Goal: Task Accomplishment & Management: Manage account settings

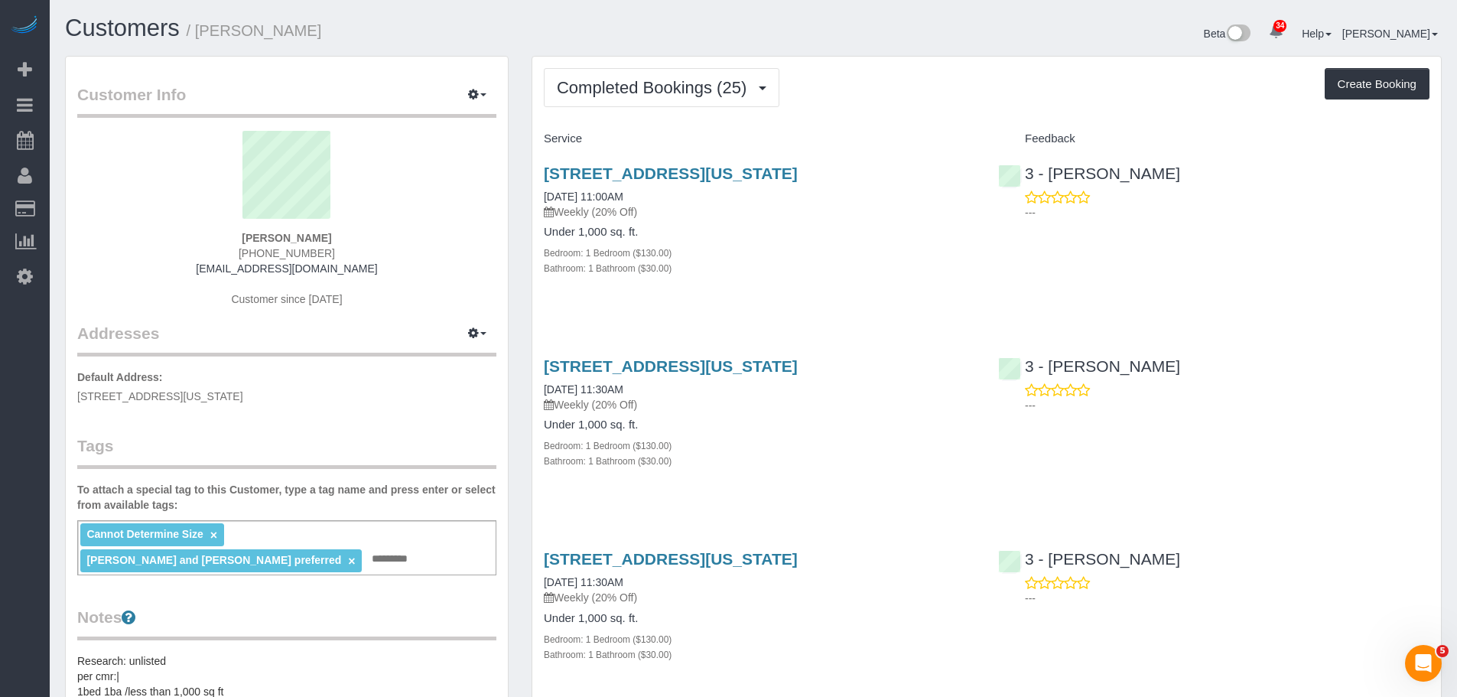
click at [825, 289] on div "215 East 96th Street, Apt 10r, New York, NY 10128 10/01/2025 11:00AM Weekly (20…" at bounding box center [759, 228] width 454 height 155
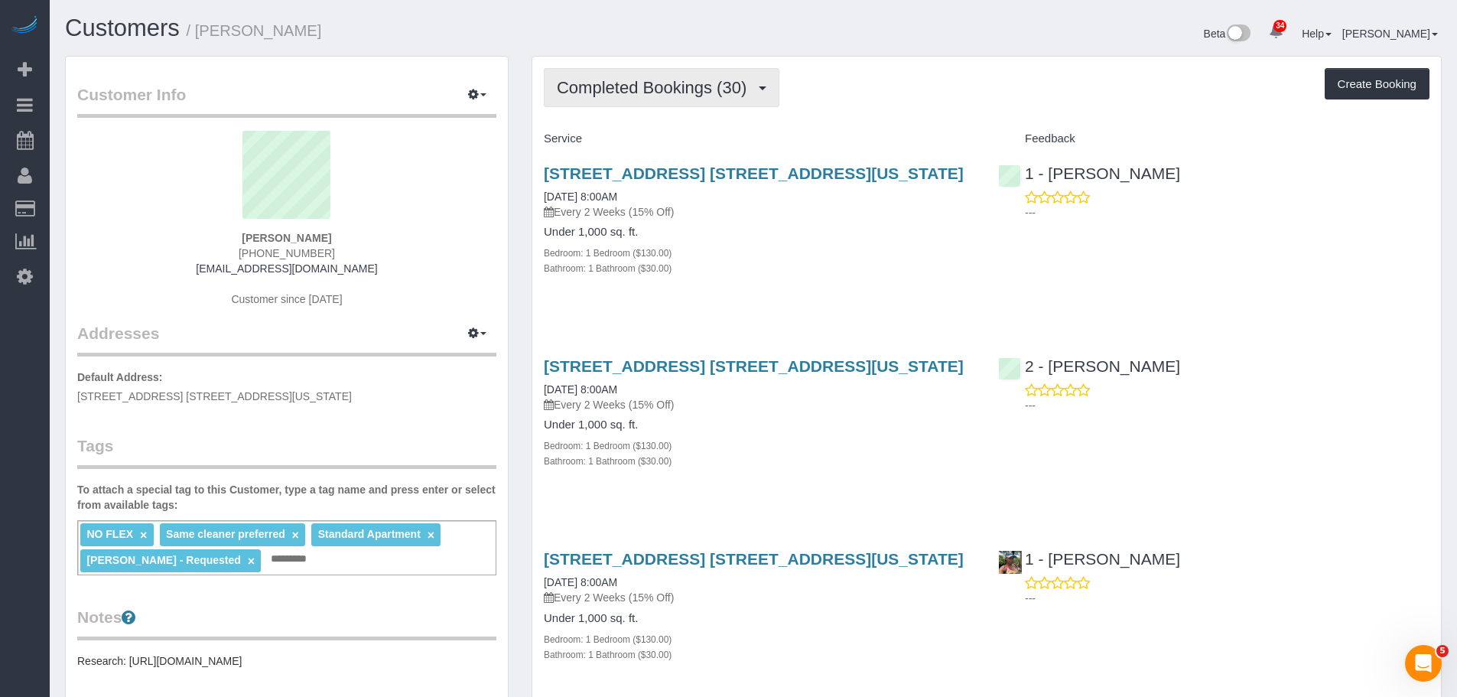
click at [714, 81] on span "Completed Bookings (30)" at bounding box center [655, 87] width 197 height 19
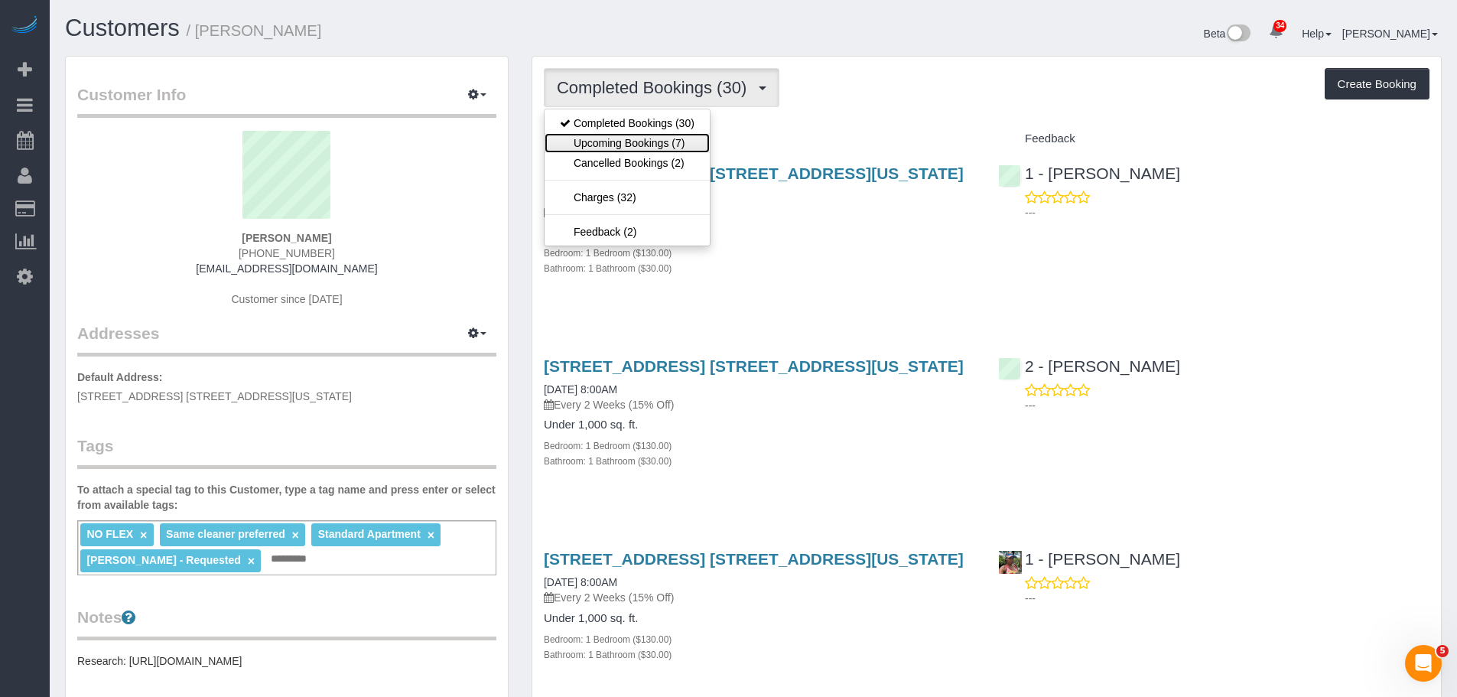
click at [686, 135] on link "Upcoming Bookings (7)" at bounding box center [627, 143] width 165 height 20
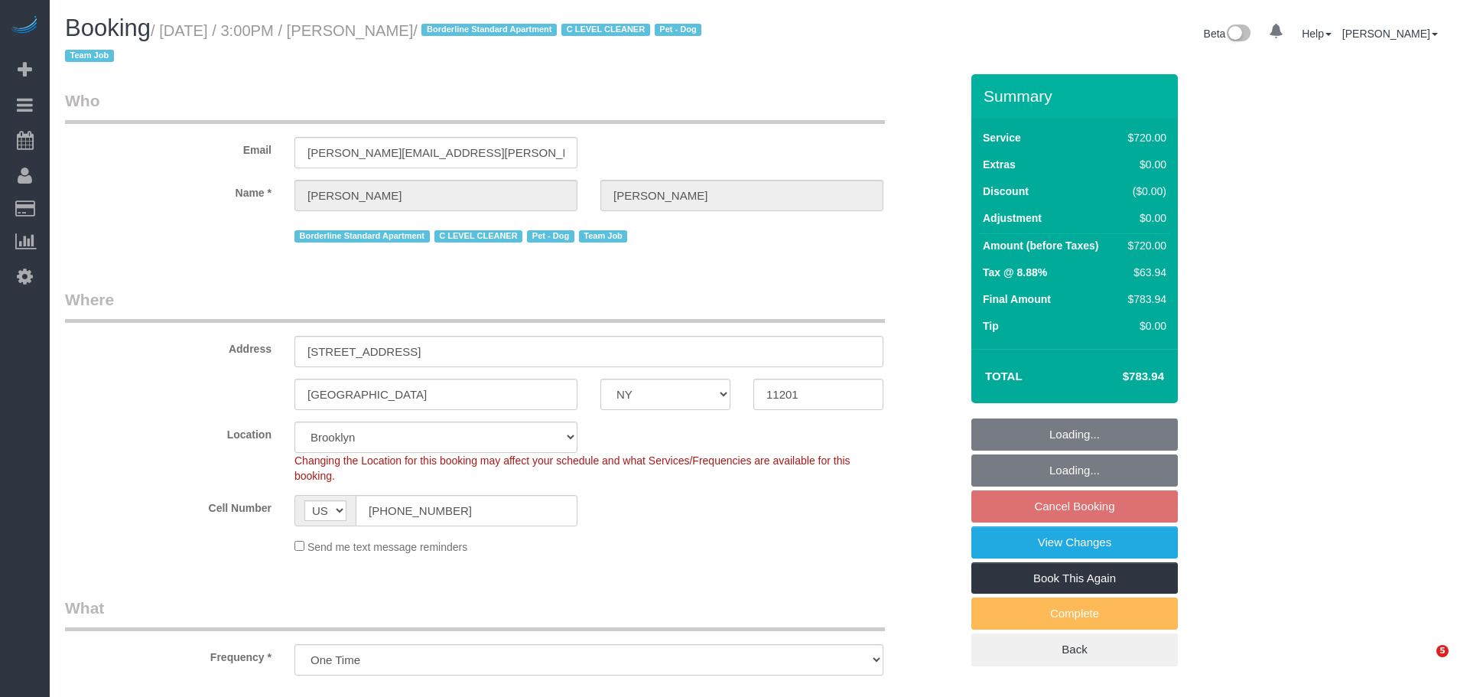
select select "NY"
select select "string:stripe-pm_1SE9fS4VGloSiKo7iQJ7ZpLW"
select select "number:63"
select select "number:78"
select select "number:13"
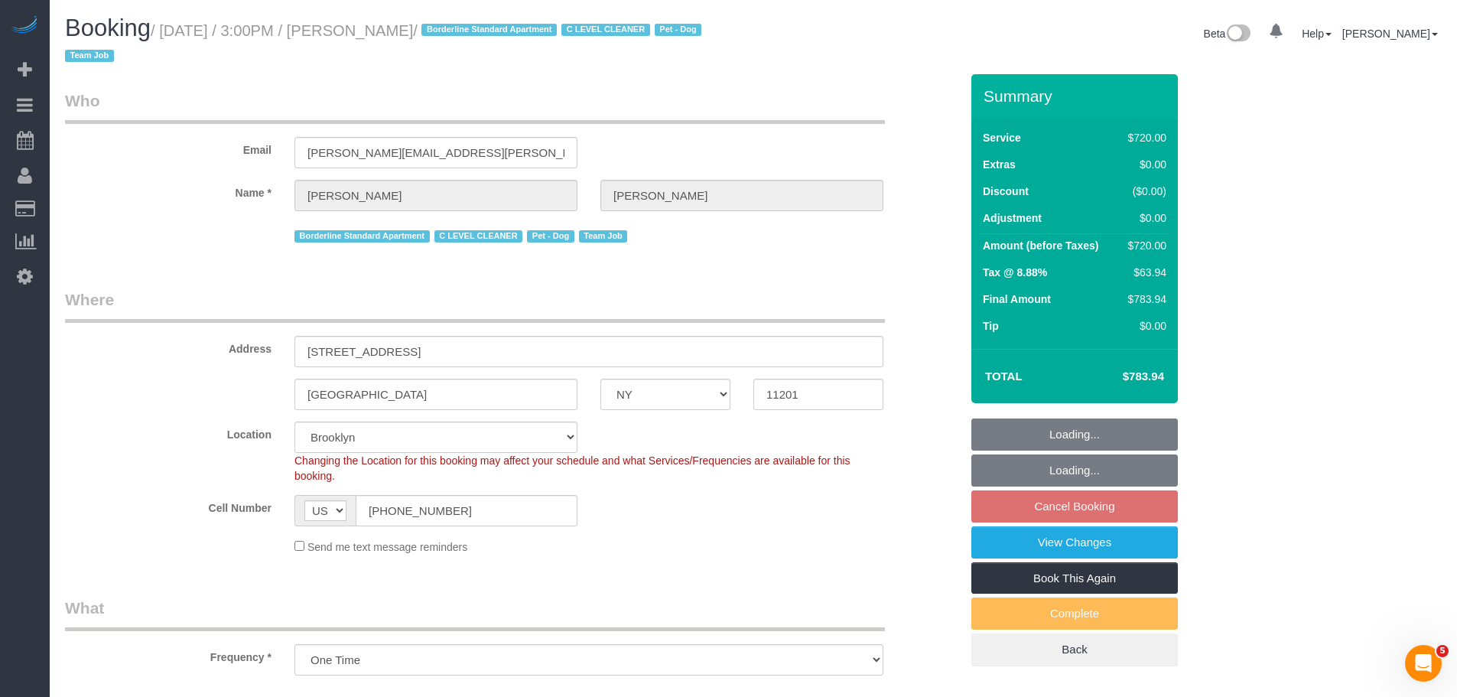
select select "number:5"
select select "object:1332"
select select "spot8"
select select "3"
select select "180"
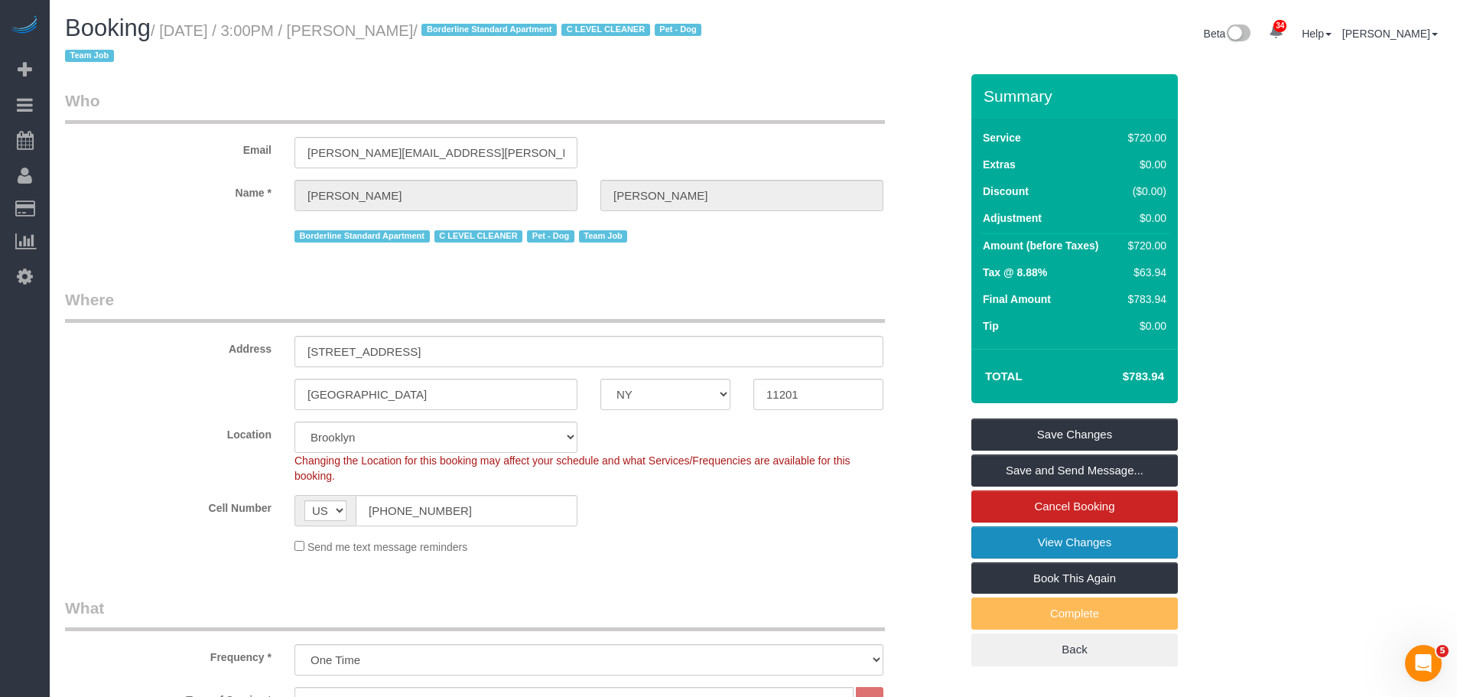
click at [1056, 538] on link "View Changes" at bounding box center [1074, 542] width 207 height 32
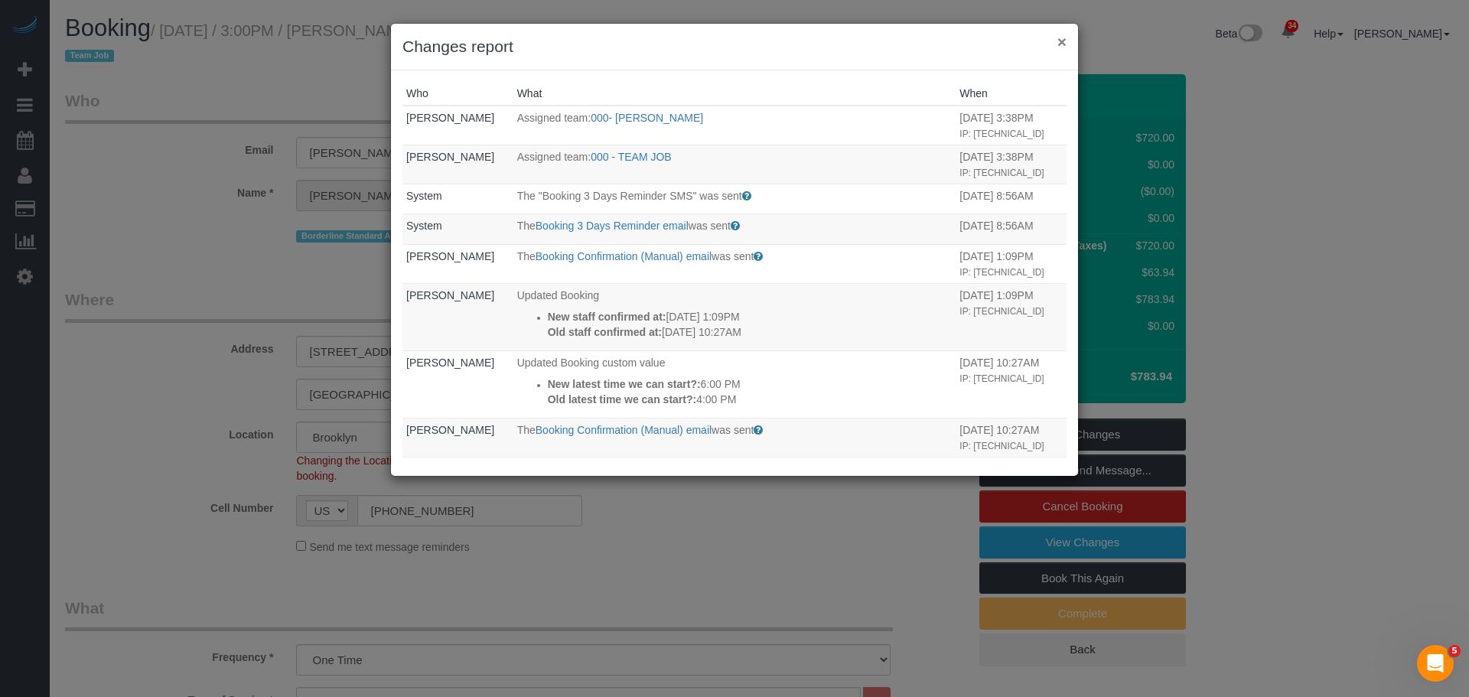
click at [1063, 46] on button "×" at bounding box center [1061, 42] width 9 height 16
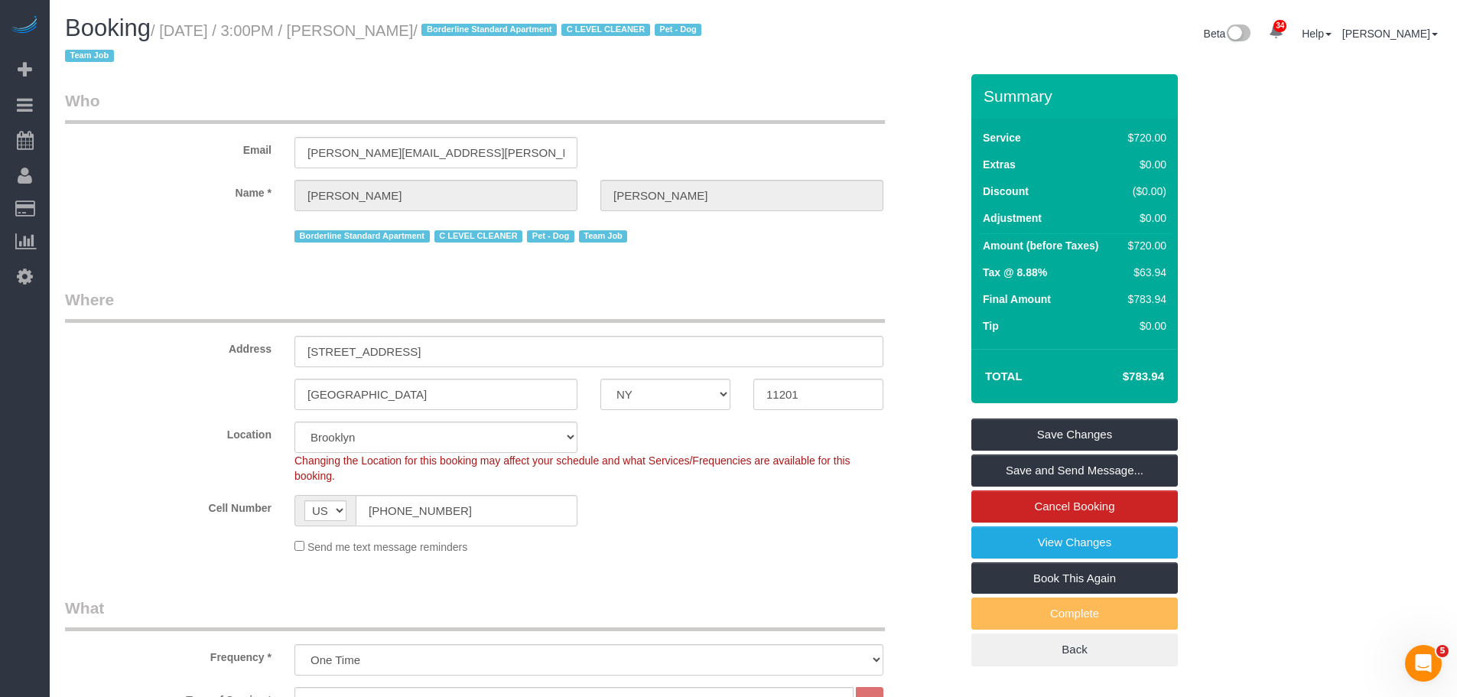
click at [401, 22] on small "/ October 08, 2025 / 3:00PM / Katherine Absher / Borderline Standard Apartment …" at bounding box center [385, 43] width 641 height 43
click at [445, 28] on small "/ October 08, 2025 / 3:00PM / Katherine Absher / Borderline Standard Apartment …" at bounding box center [385, 43] width 641 height 43
copy small "Katherine Absher"
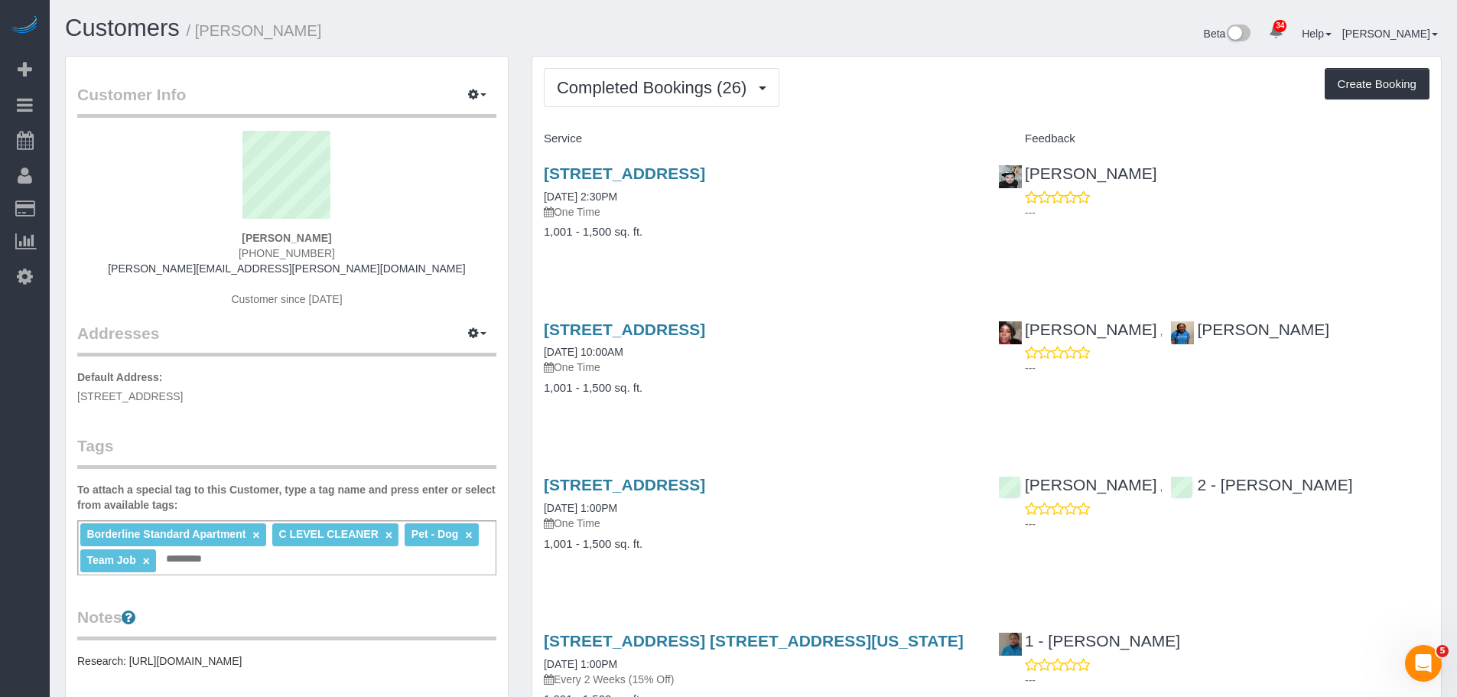
click at [898, 262] on div "113 Columbia Heights, Apt. 4, Brooklyn, NY 11201 06/29/2023 2:30PM One Time 1,0…" at bounding box center [759, 210] width 454 height 118
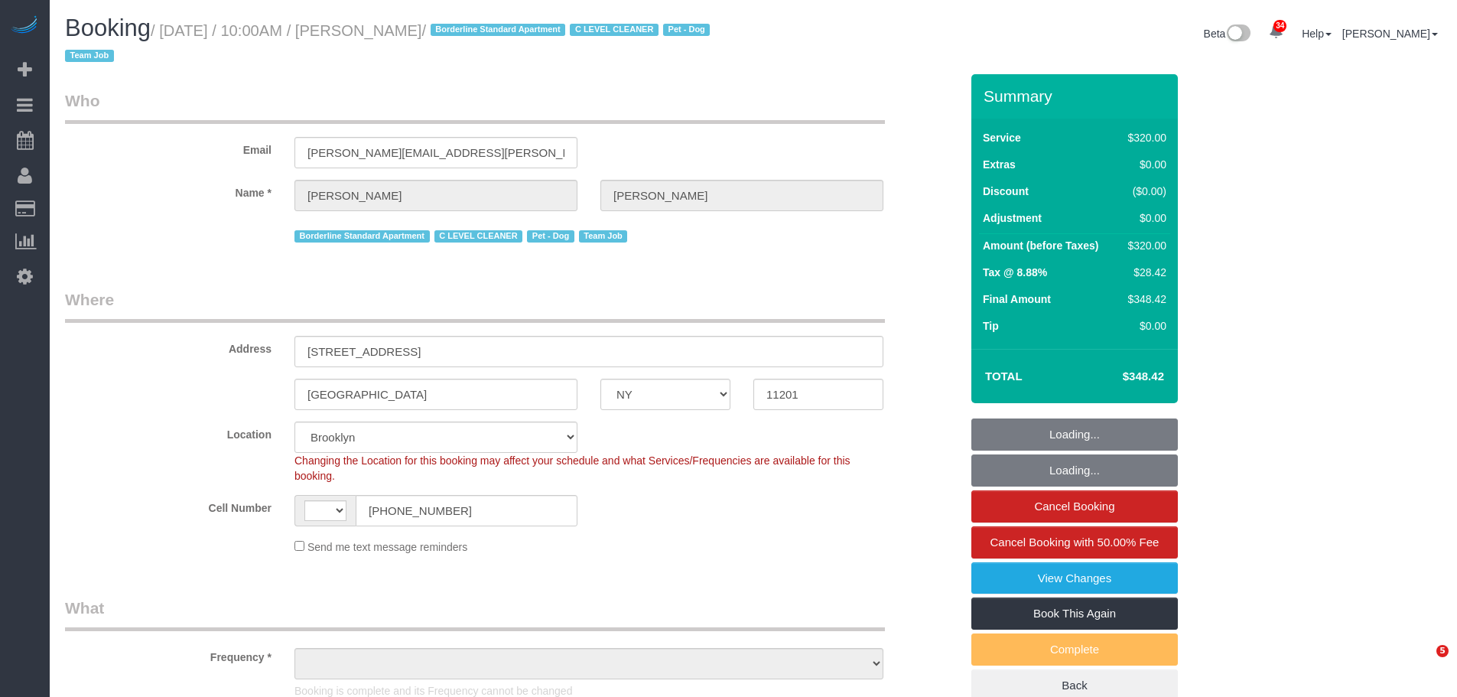
select select "NY"
select select "2"
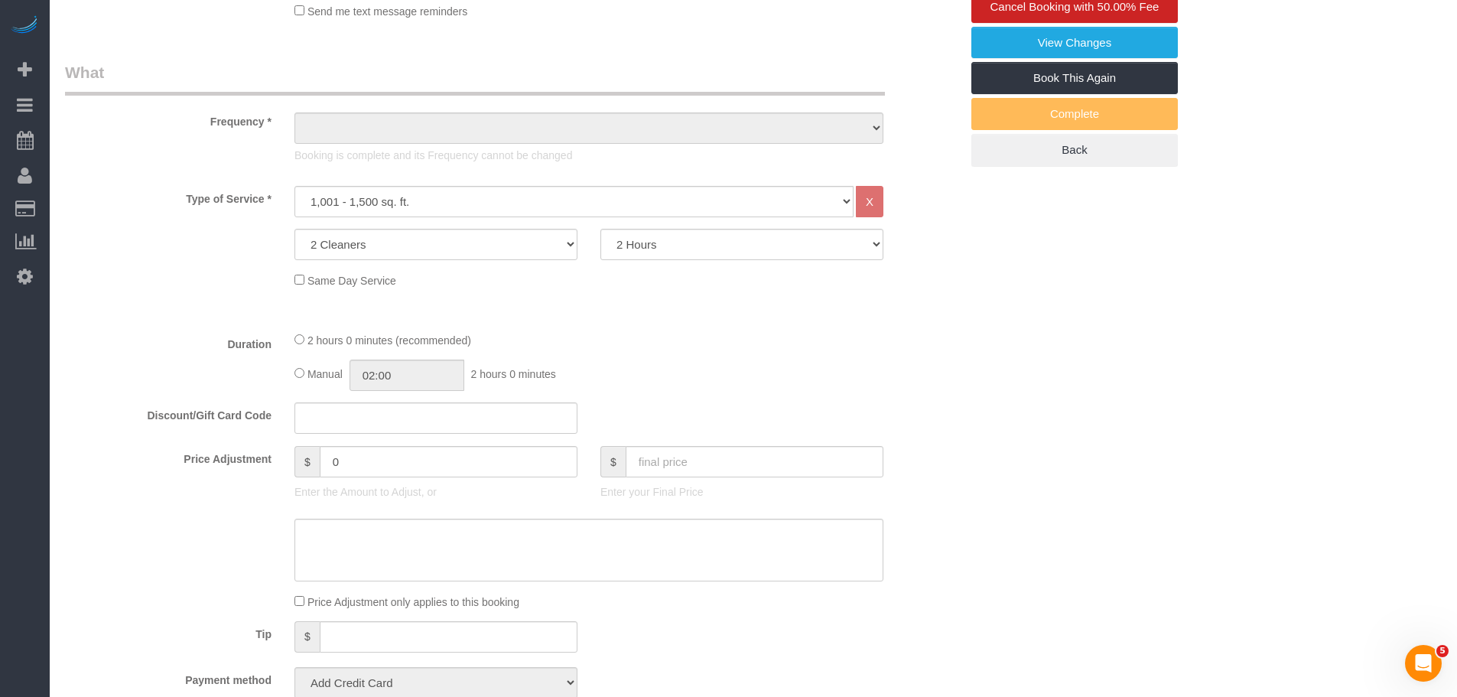
select select "string:[GEOGRAPHIC_DATA]"
select select "object:923"
select select "spot1"
select select "number:89"
select select "number:90"
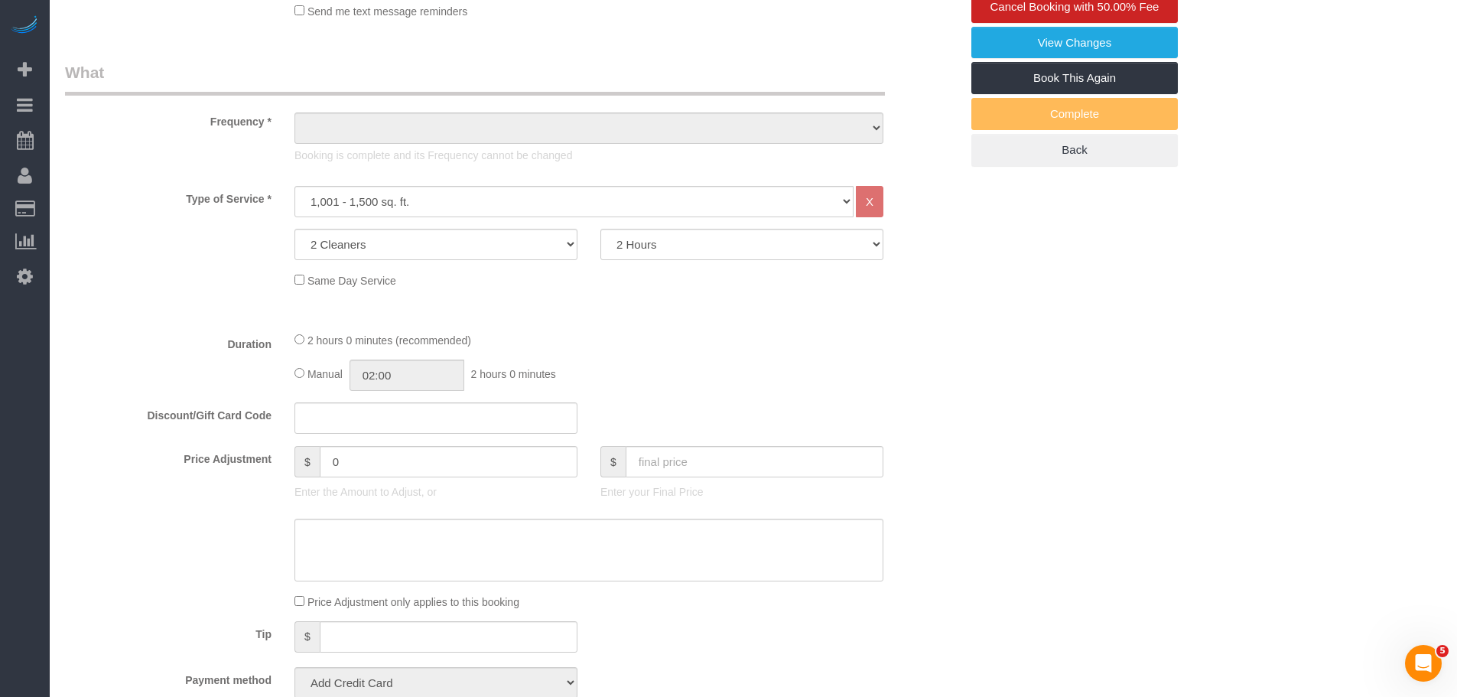
select select "number:13"
select select "number:5"
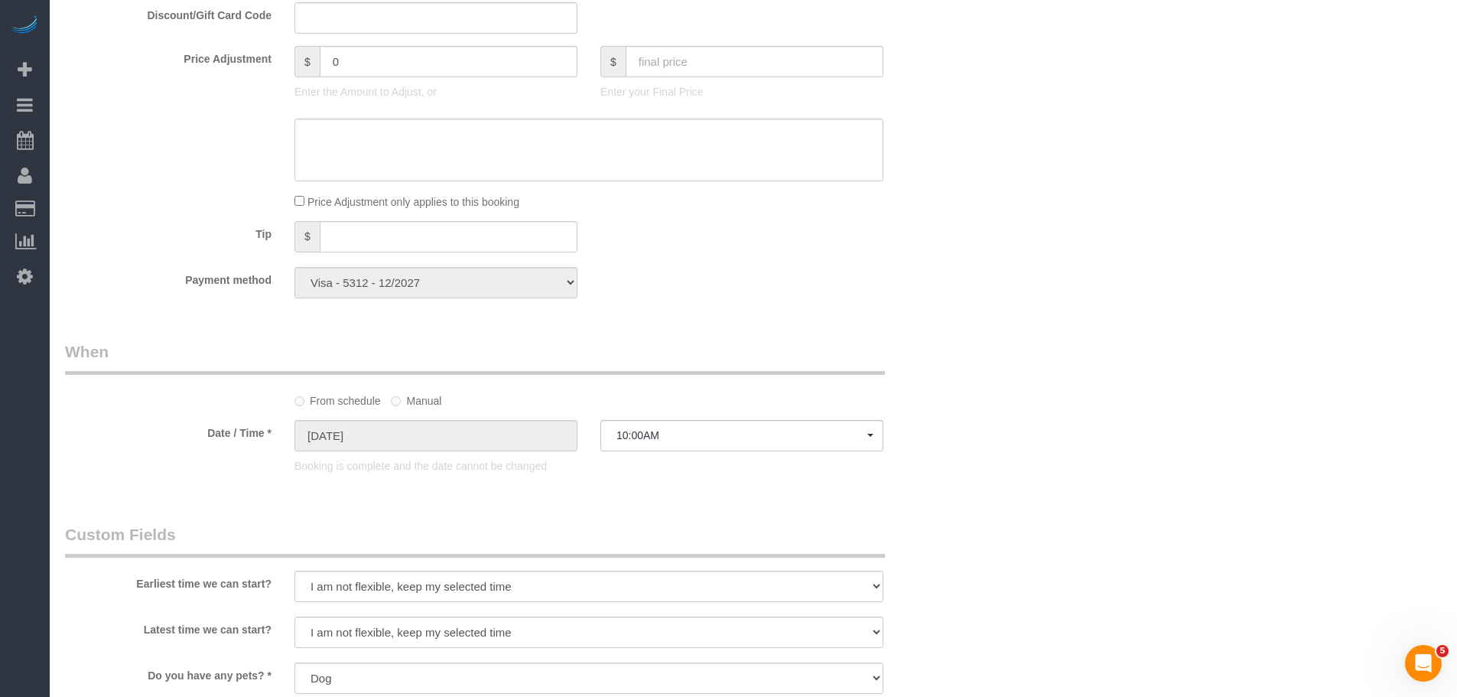
select select "object:1439"
select select "string:stripe-pm_1Mr0dz4VGloSiKo73kS8OCxn"
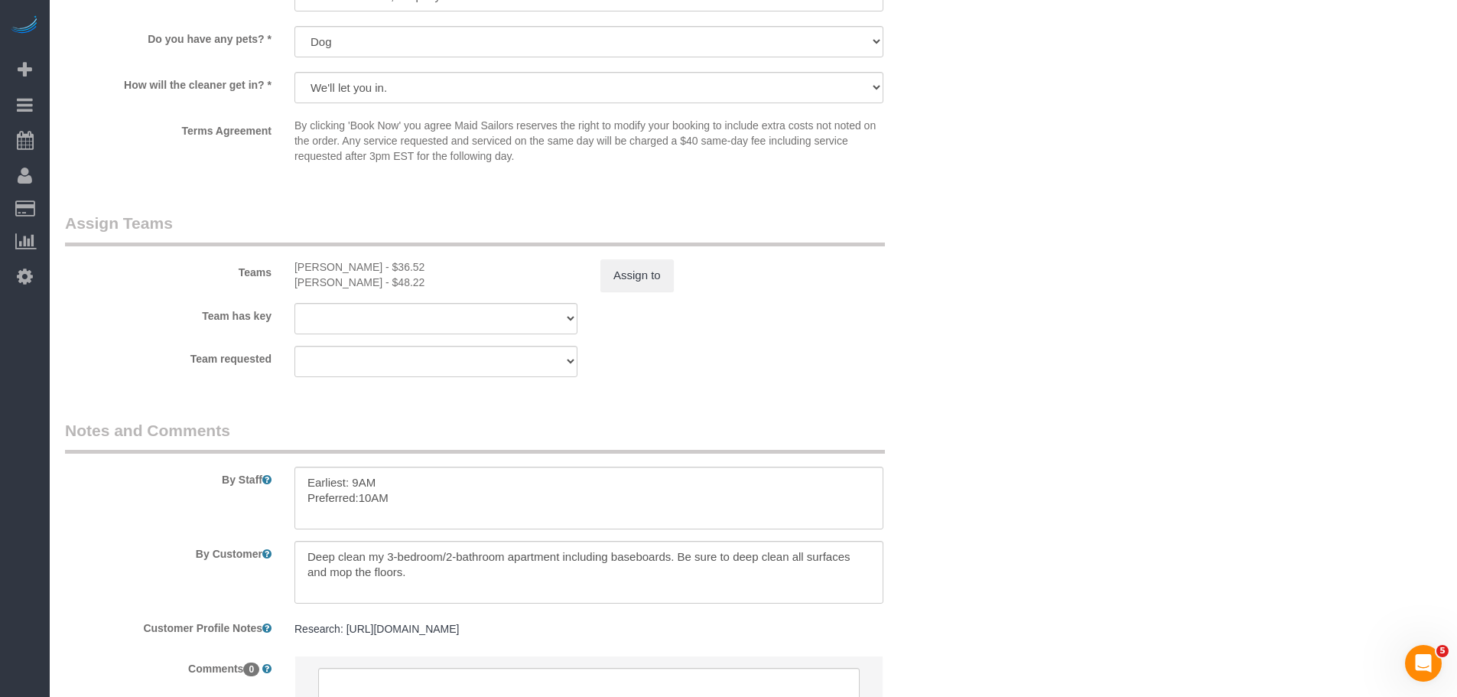
scroll to position [1713, 0]
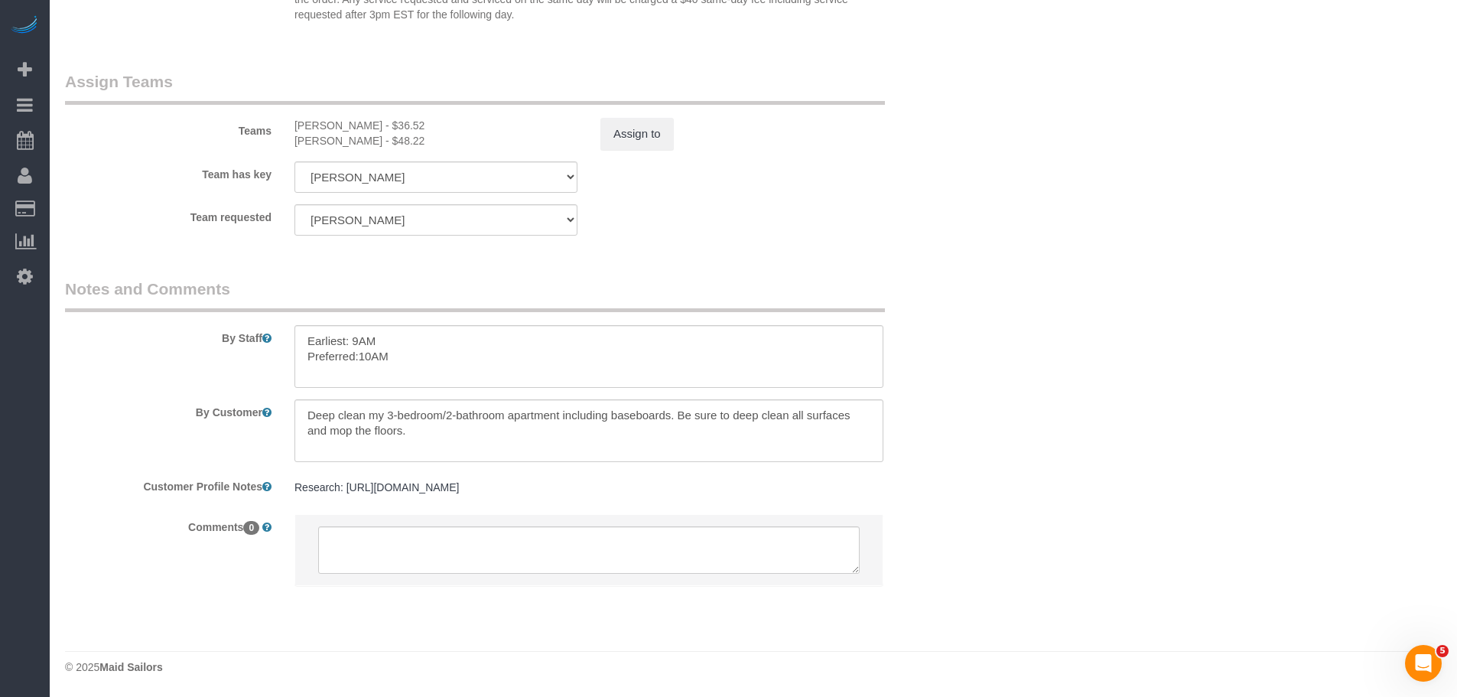
click at [737, 218] on div "Team requested Porchee Musler Robin Johnson 000- Donna Mercado 000 - Partnershi…" at bounding box center [513, 219] width 918 height 31
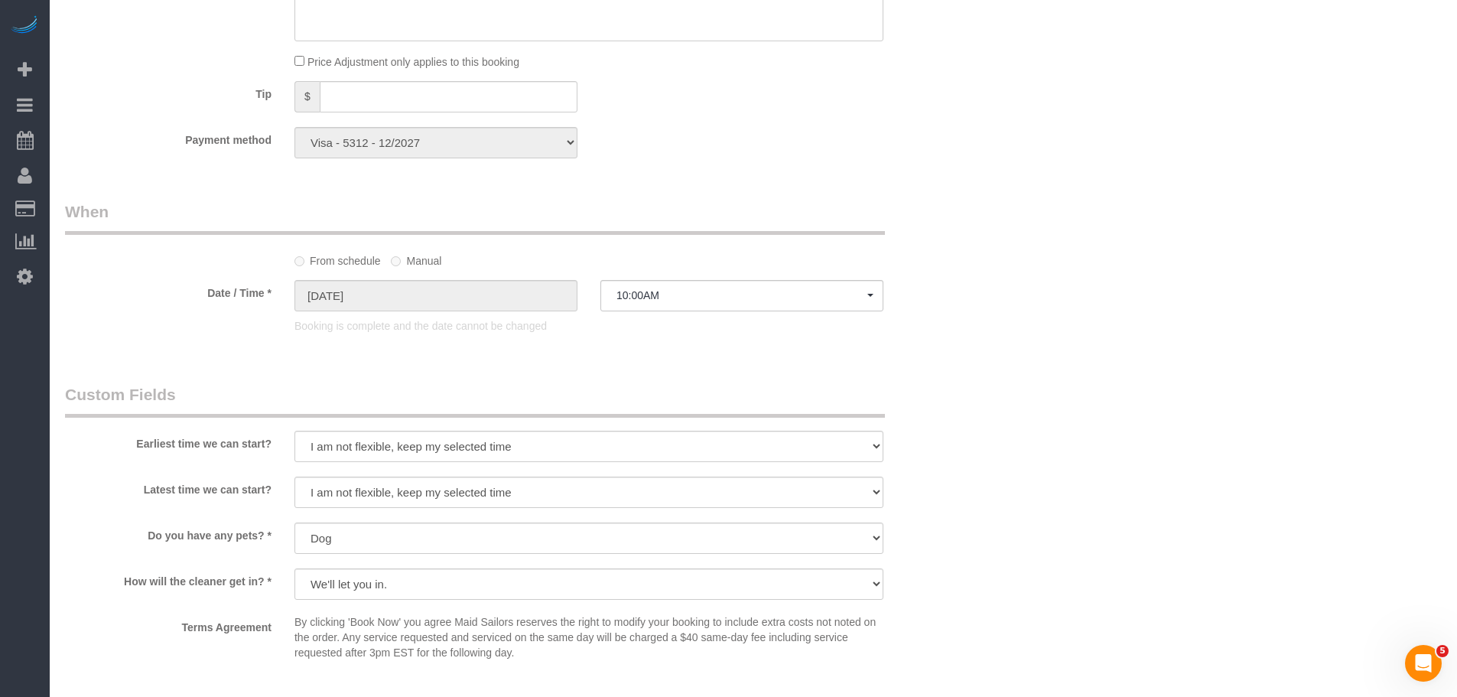
scroll to position [1025, 0]
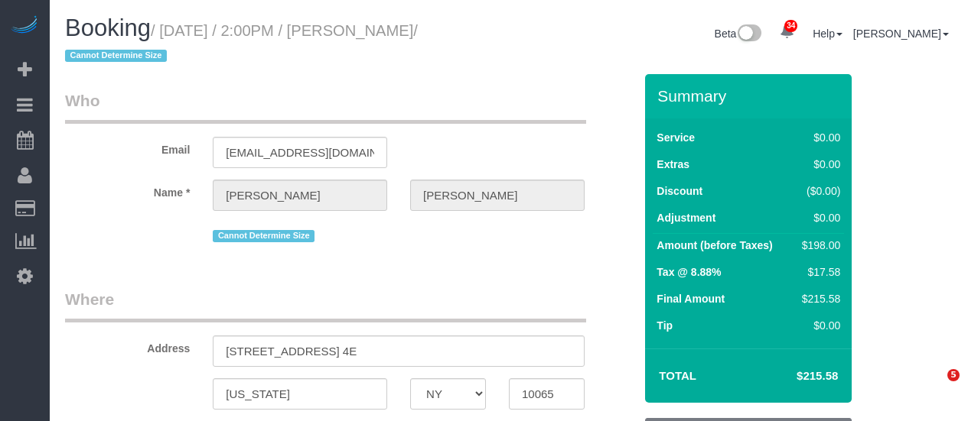
select select "NY"
select select "string:stripe-pm_1QpLAW4VGloSiKo7vCGtIfaz"
select select "object:1464"
select select "2"
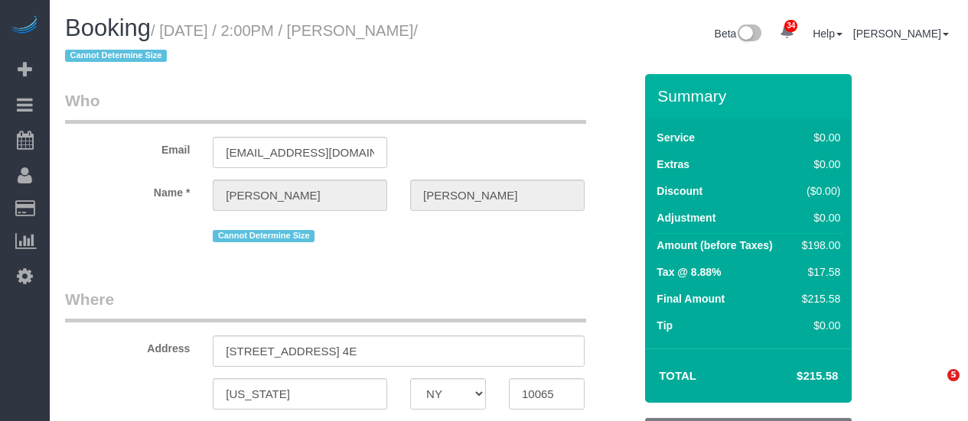
select select "number:58"
select select "number:76"
select select "number:15"
select select "number:5"
select select "spot1"
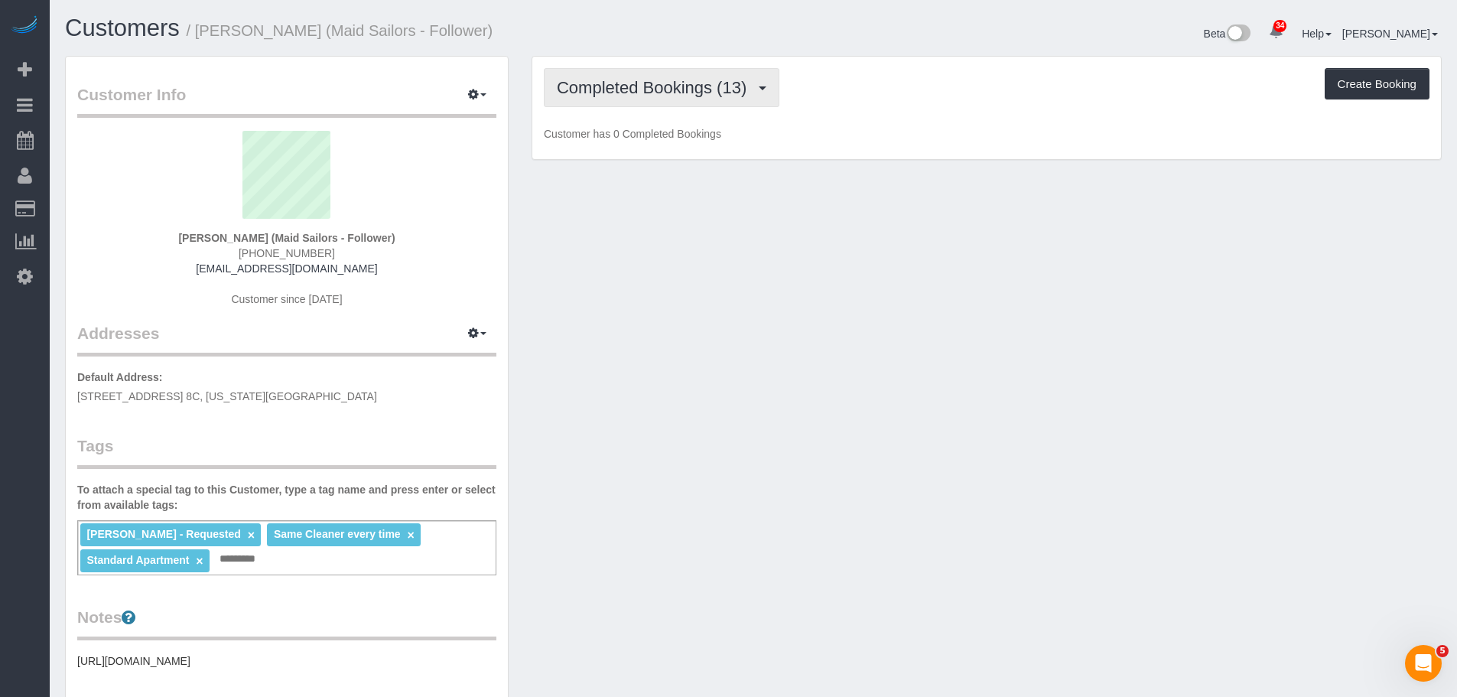
click at [711, 89] on span "Completed Bookings (13)" at bounding box center [655, 87] width 197 height 19
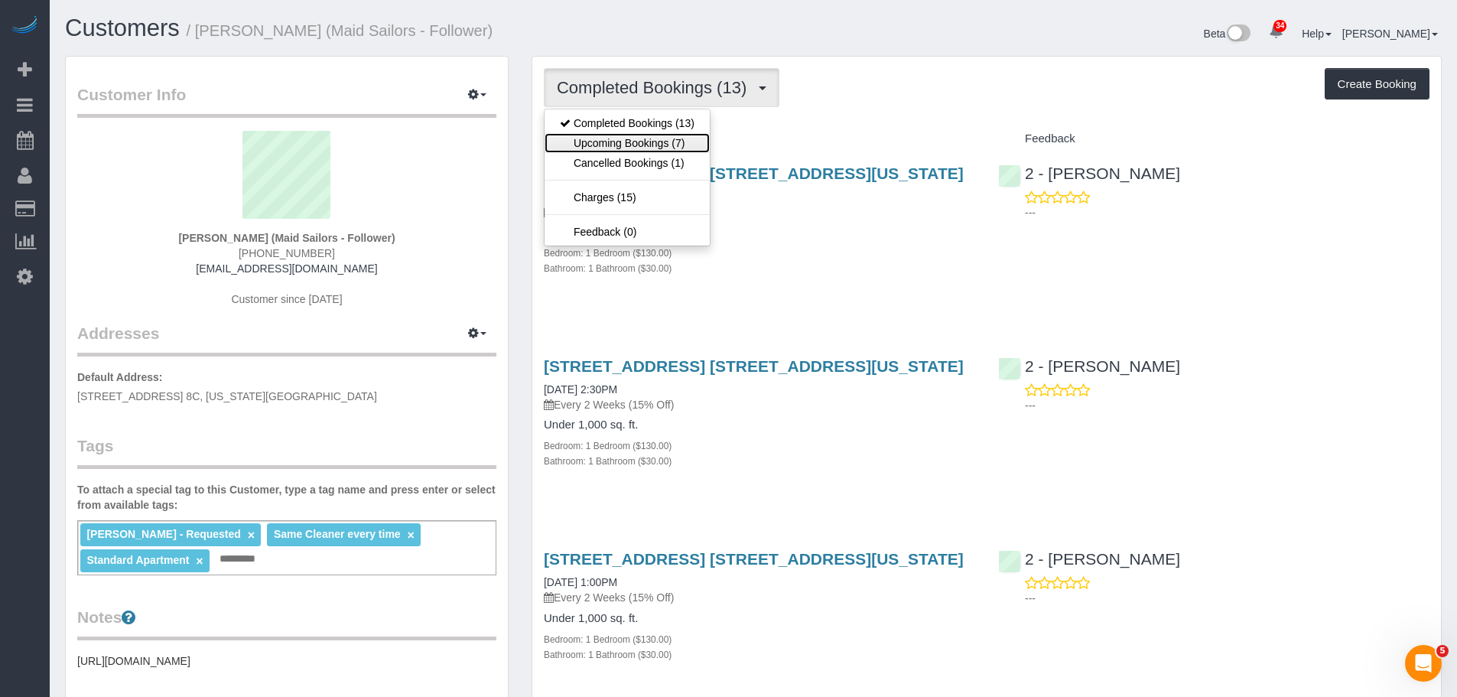
click at [695, 138] on link "Upcoming Bookings (7)" at bounding box center [627, 143] width 165 height 20
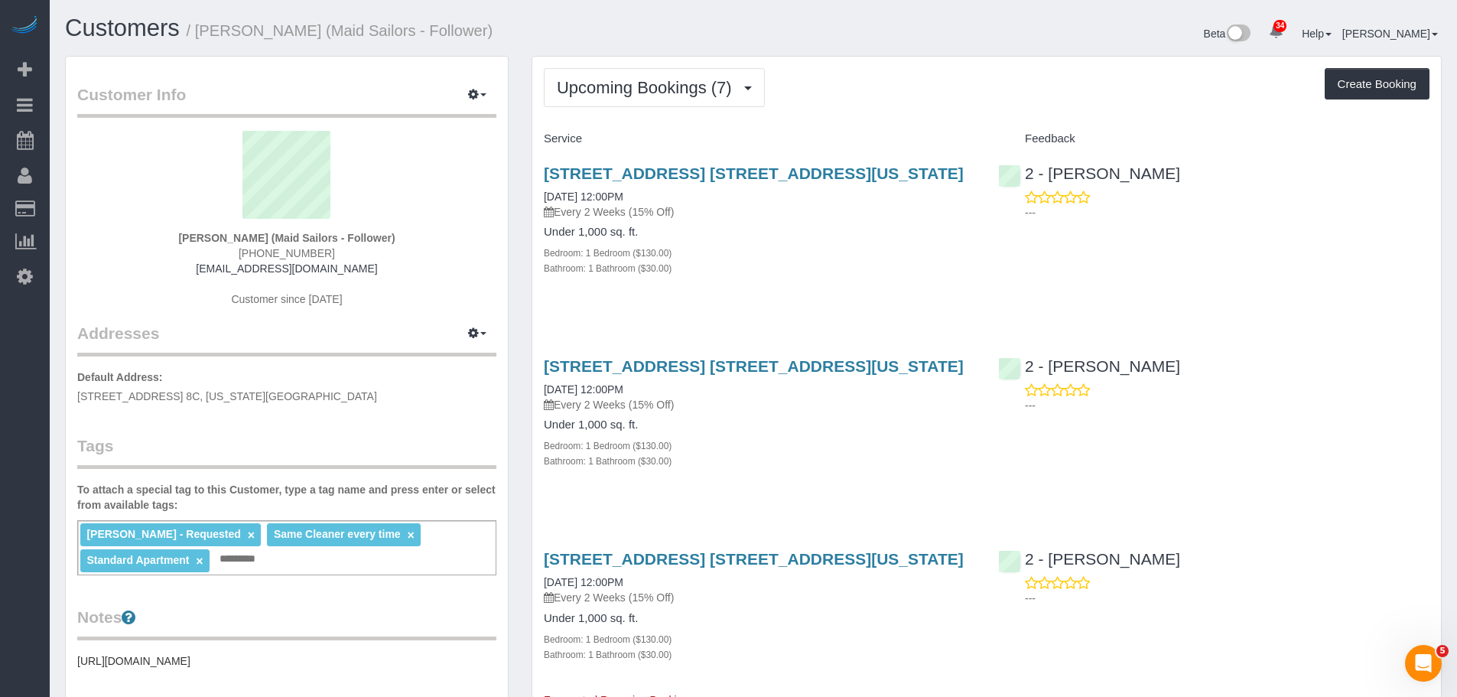
drag, startPoint x: 915, startPoint y: 118, endPoint x: 922, endPoint y: 86, distance: 32.1
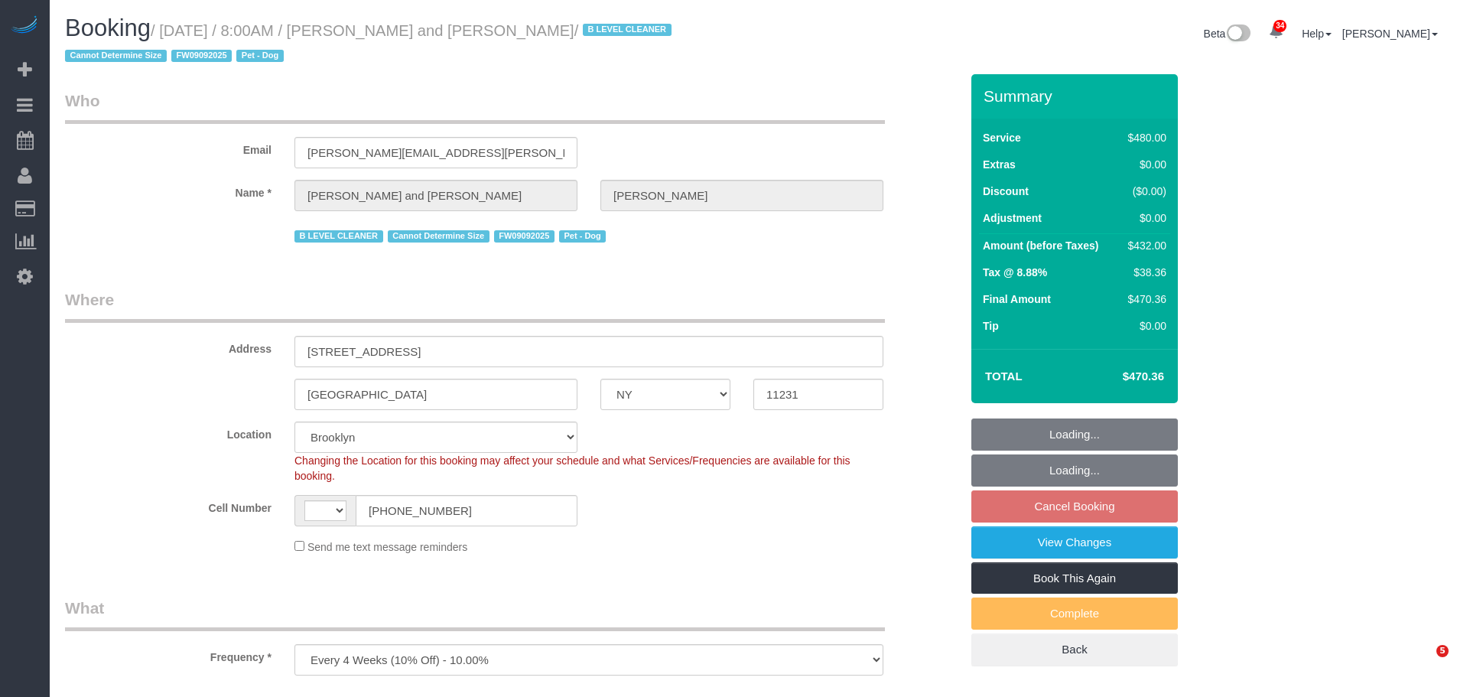
select select "NY"
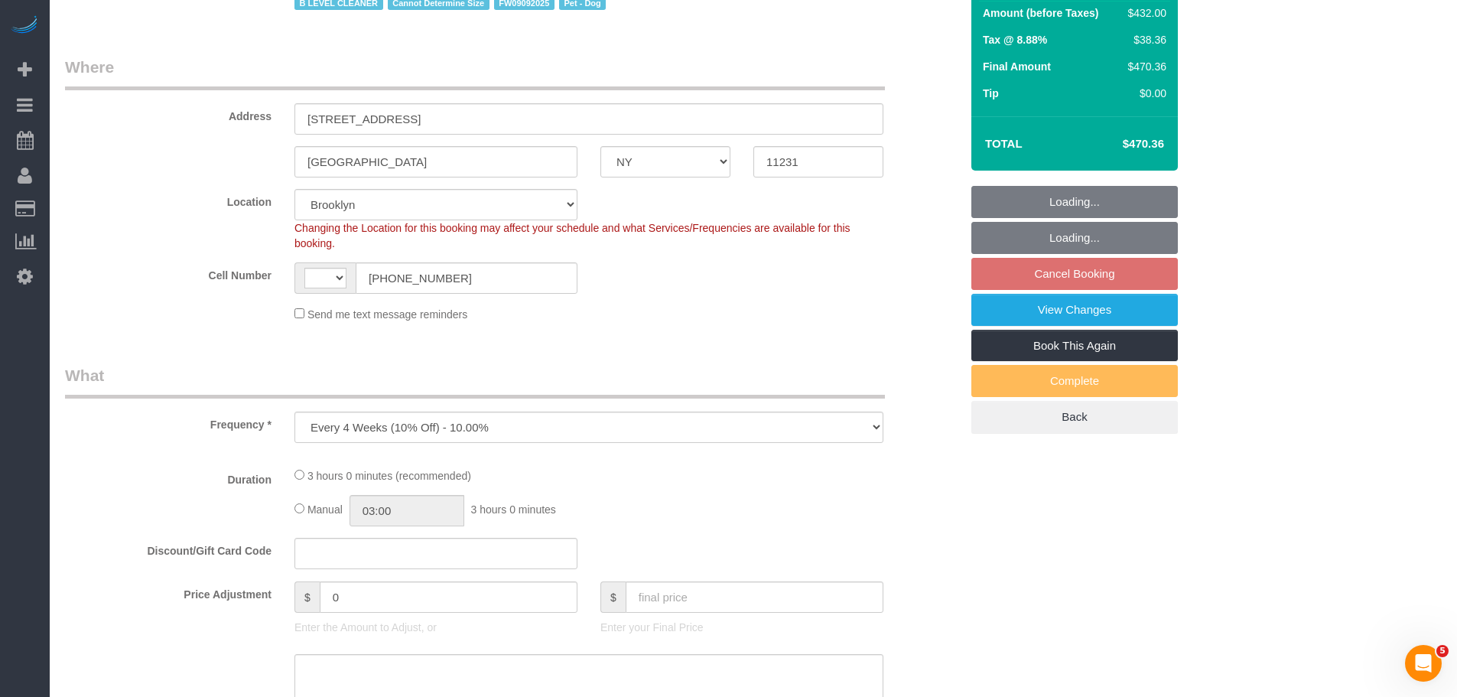
select select "string:[GEOGRAPHIC_DATA]"
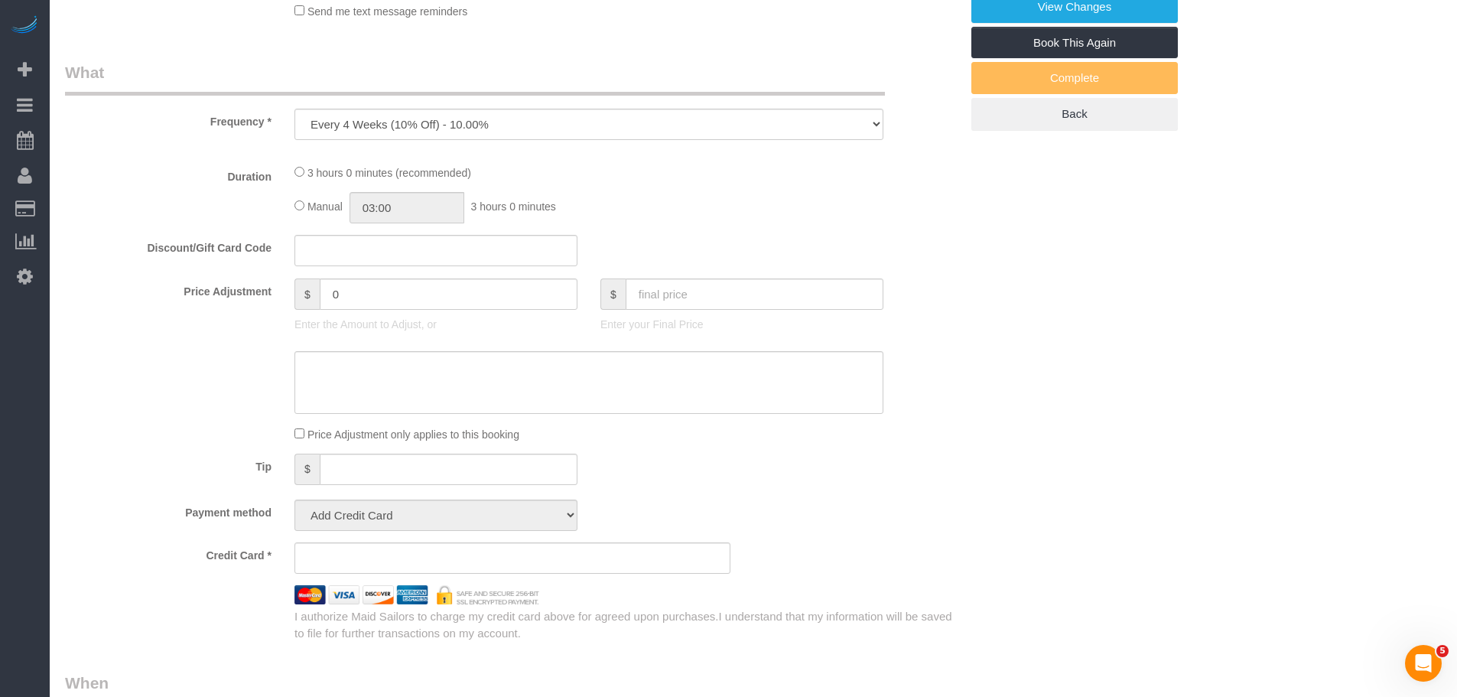
select select "2"
select select "180"
select select "spot1"
select select "number:57"
select select "number:72"
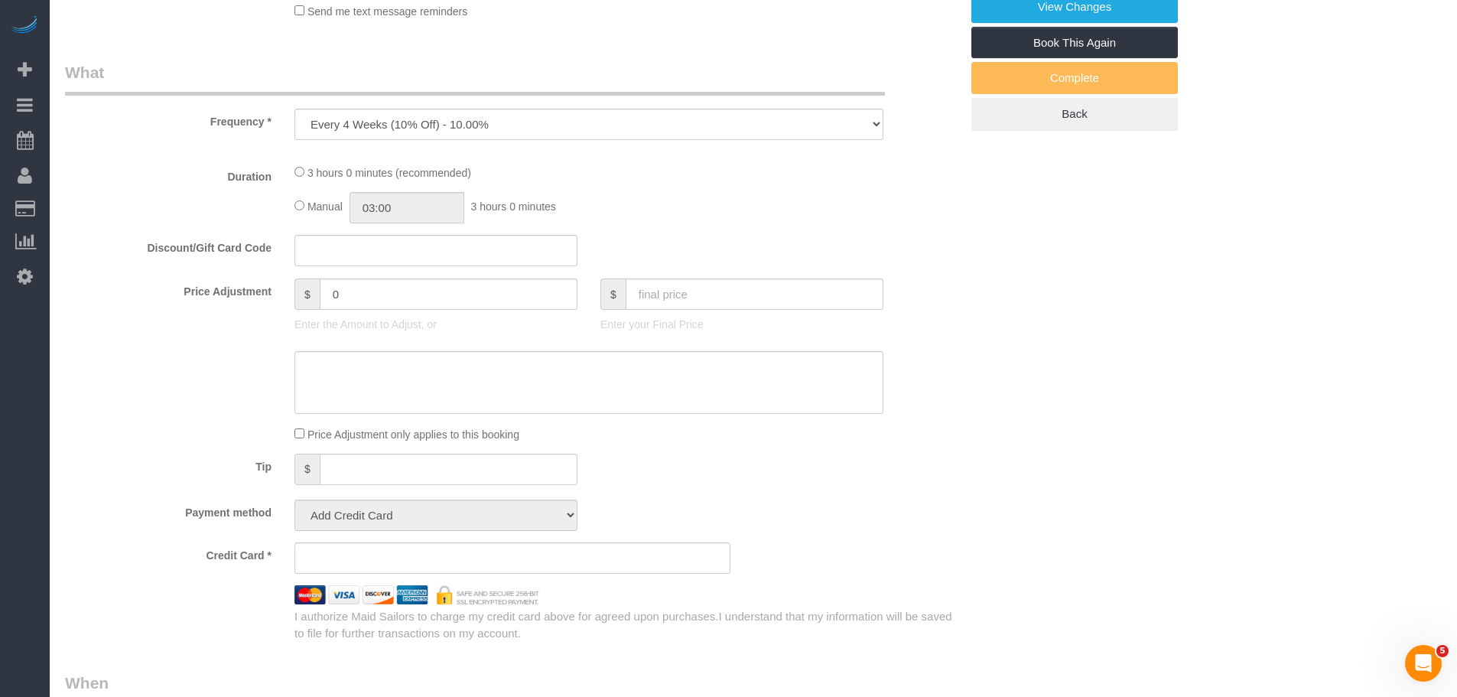
select select "number:13"
select select "number:5"
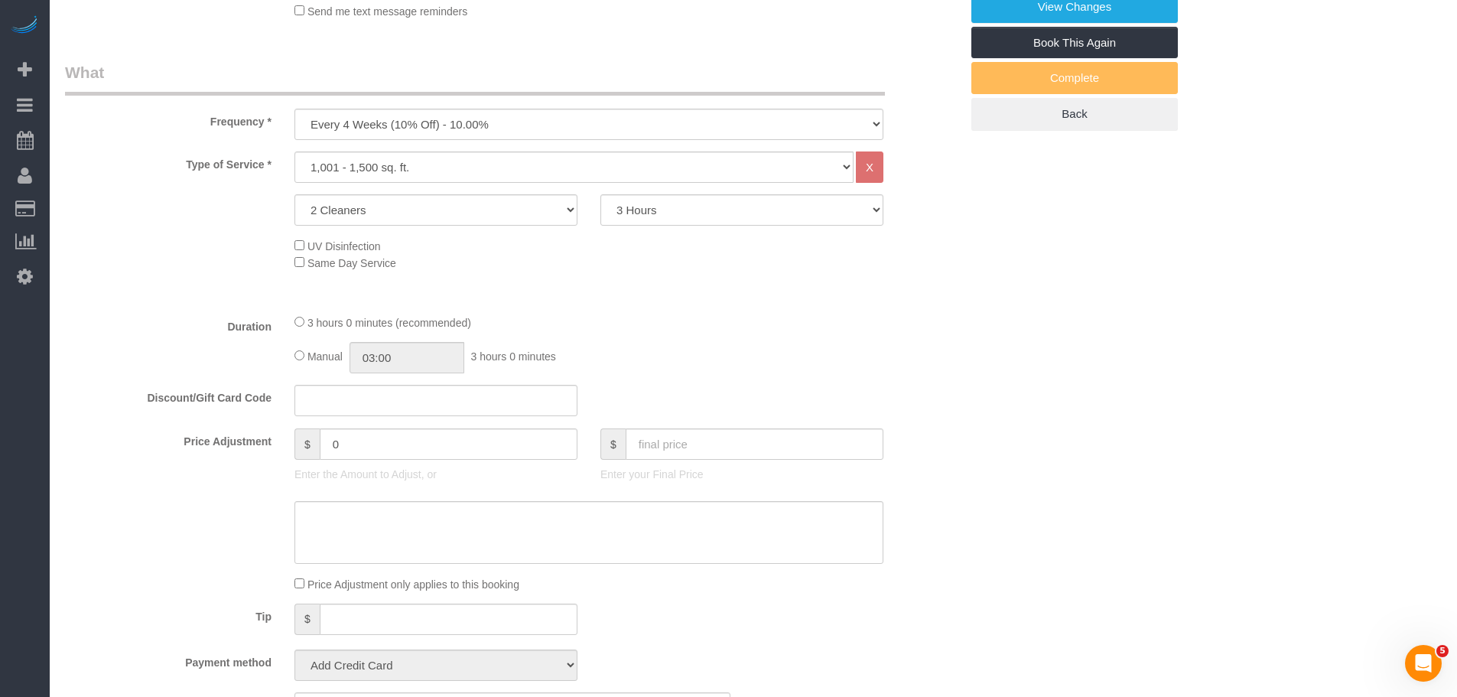
select select "object:1421"
select select "string:stripe-pm_1Fy8G54VGloSiKo73PStrBvB"
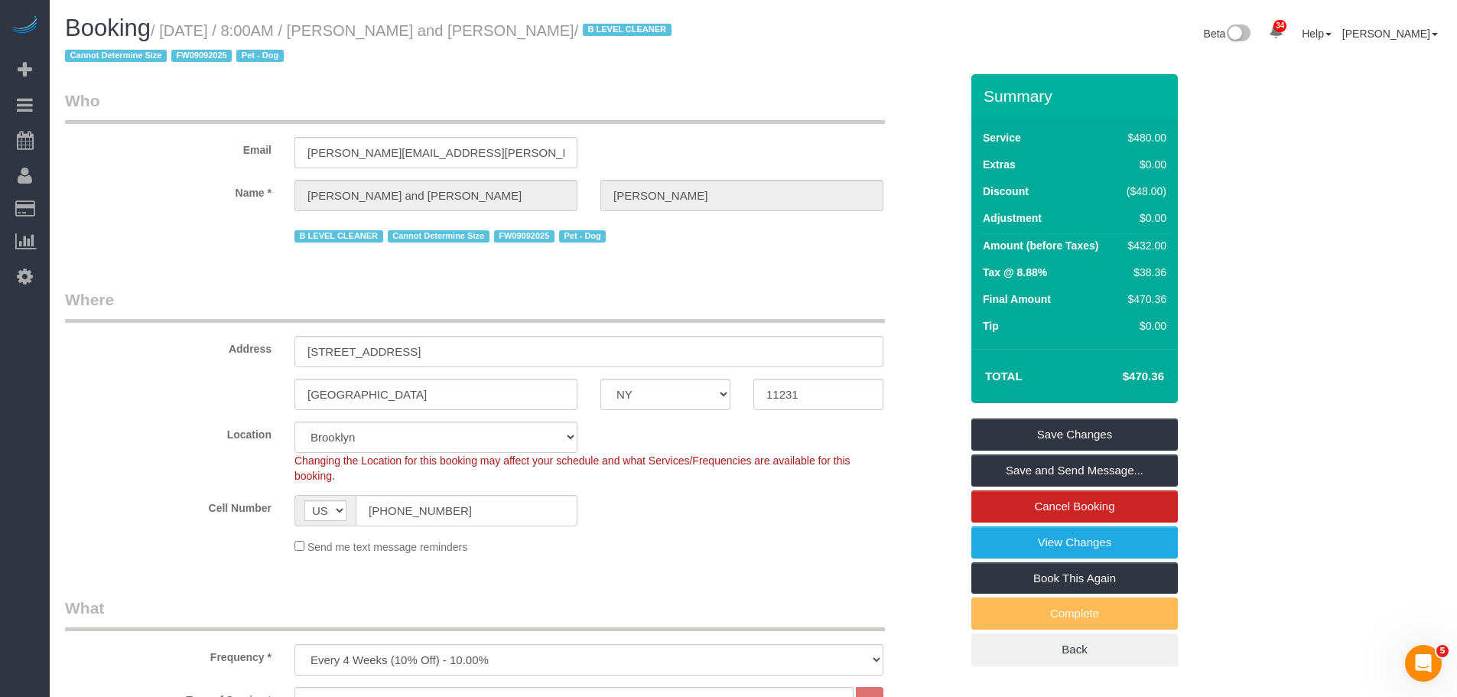
click at [385, 28] on small "/ October 08, 2025 / 8:00AM / Nick Donald and Madeline Muzzi / B LEVEL CLEANER …" at bounding box center [370, 43] width 611 height 43
drag, startPoint x: 447, startPoint y: 150, endPoint x: 165, endPoint y: 172, distance: 283.1
click at [76, 177] on sui-booking-customer "Email madeline.muzzi@gmail.com Name * Nick Donald and Madeline Muzzi B LEVEL CL…" at bounding box center [512, 167] width 895 height 157
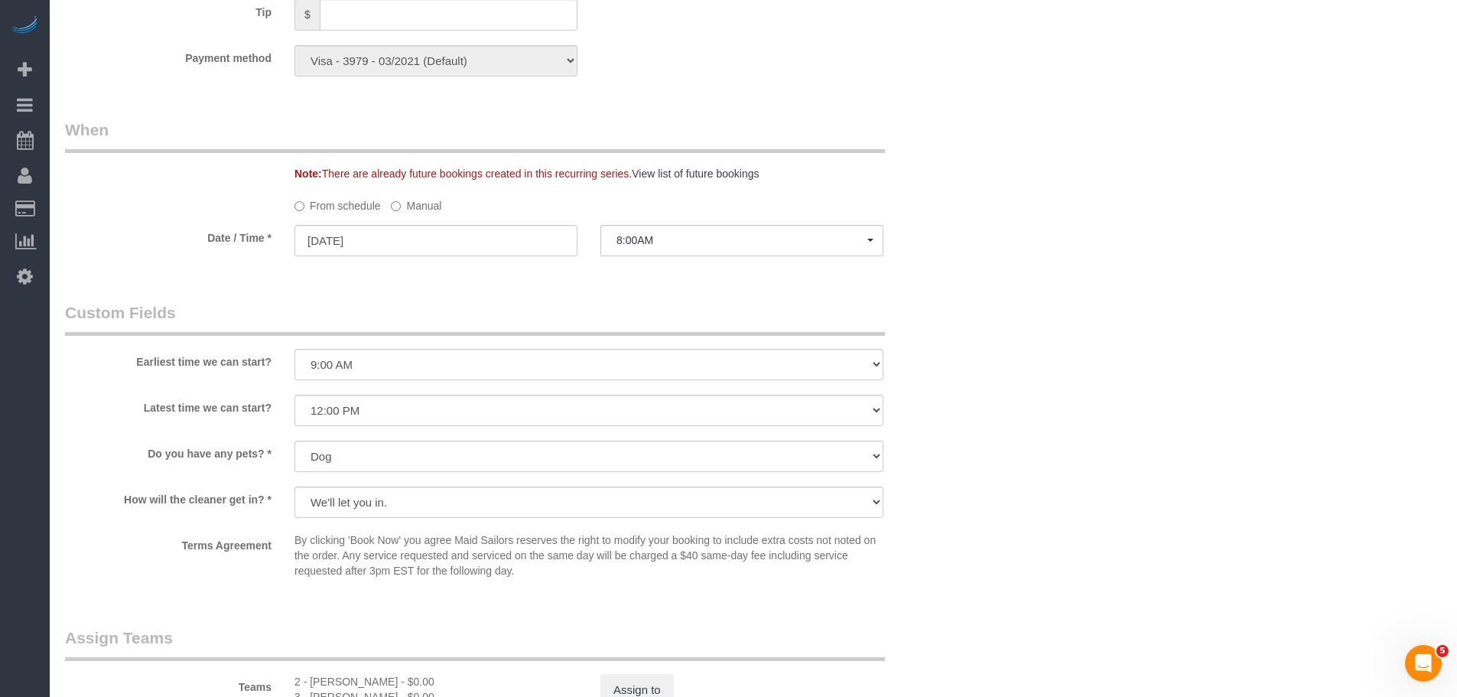
scroll to position [1453, 0]
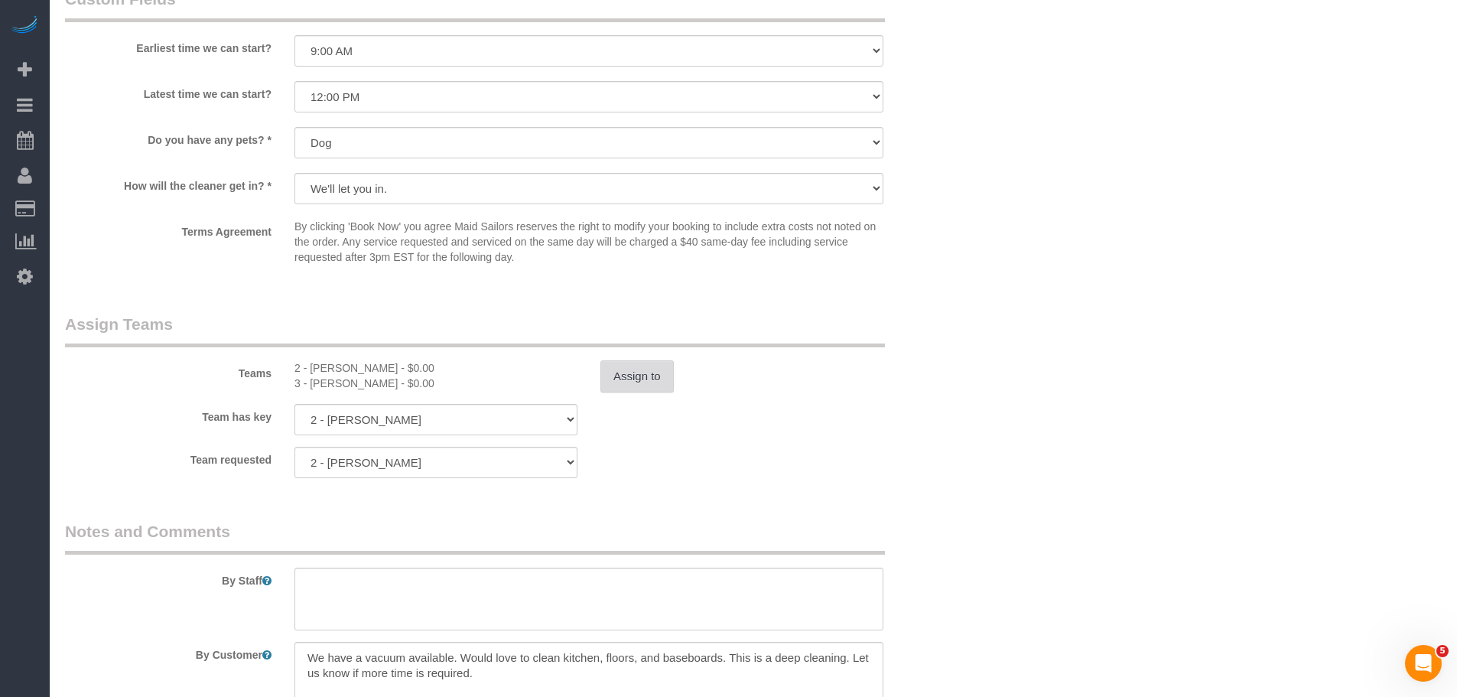
click at [637, 376] on button "Assign to" at bounding box center [636, 376] width 73 height 32
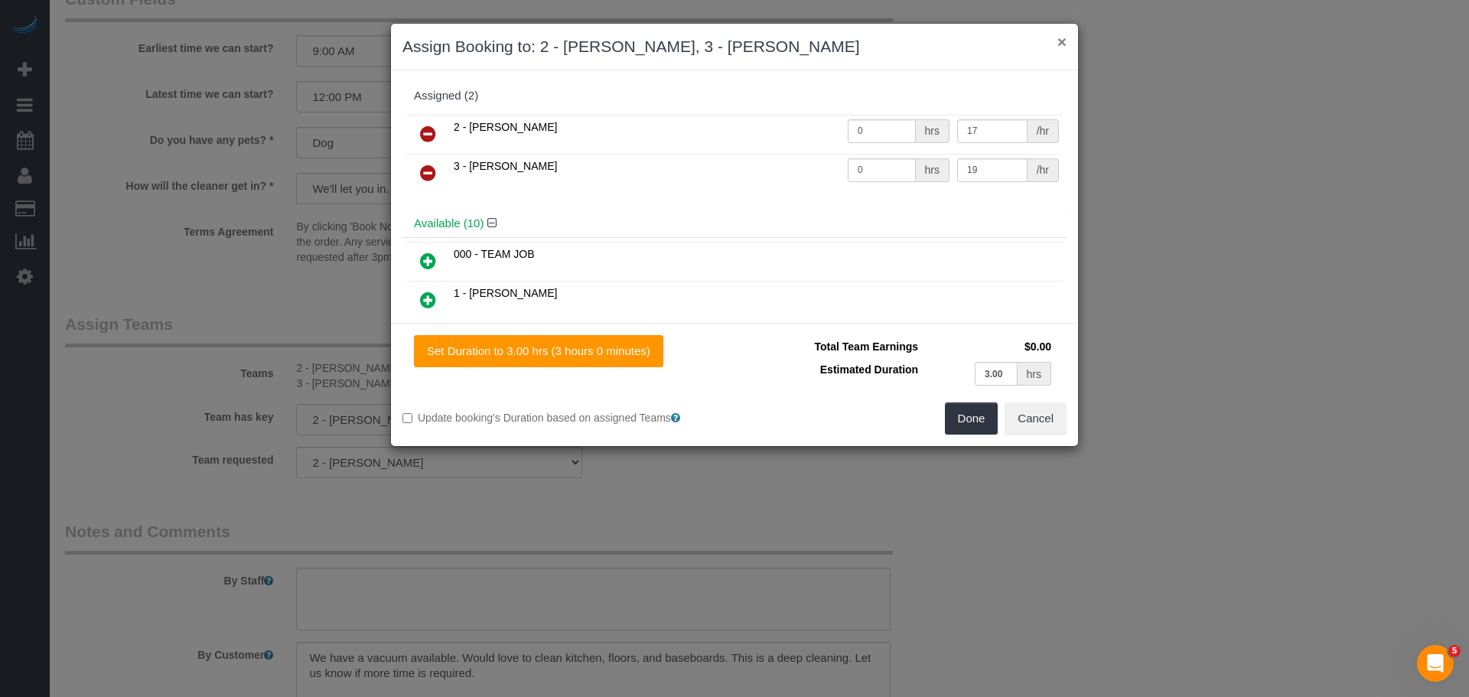
click at [1059, 43] on button "×" at bounding box center [1061, 42] width 9 height 16
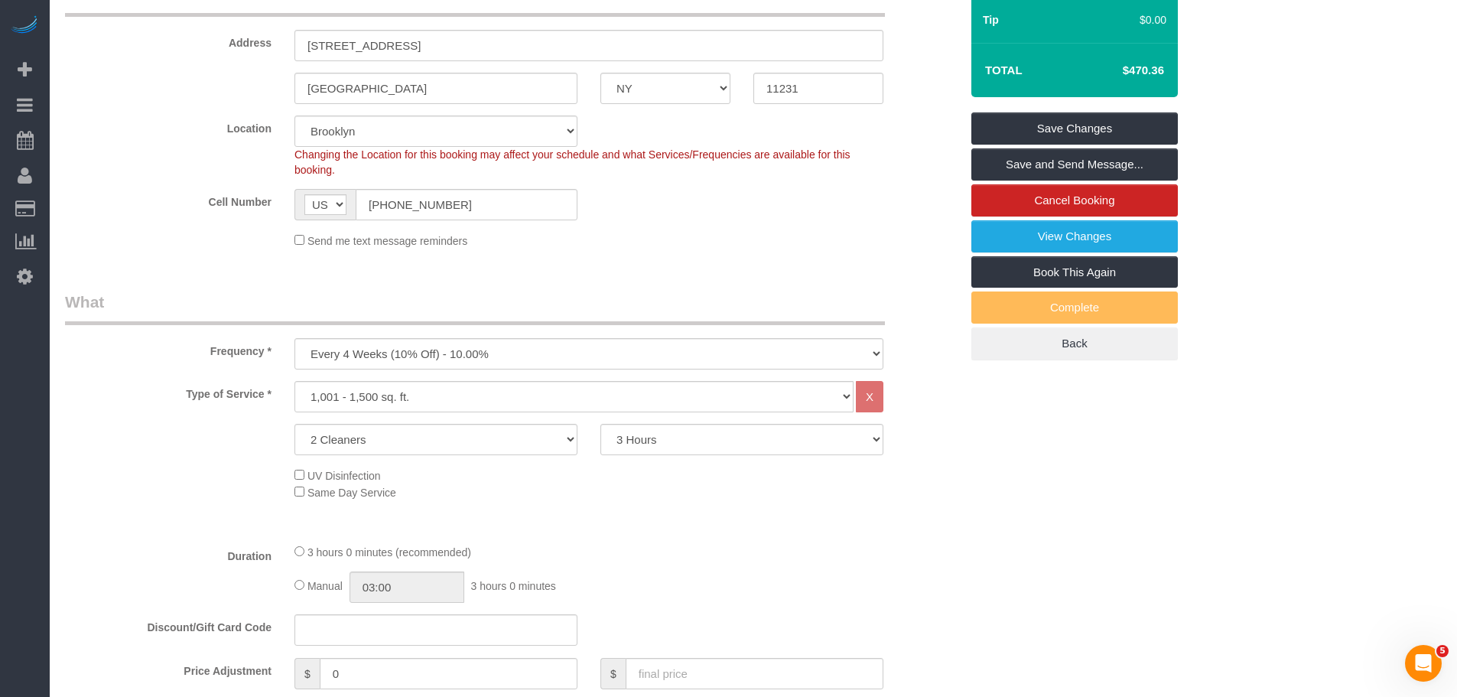
scroll to position [0, 0]
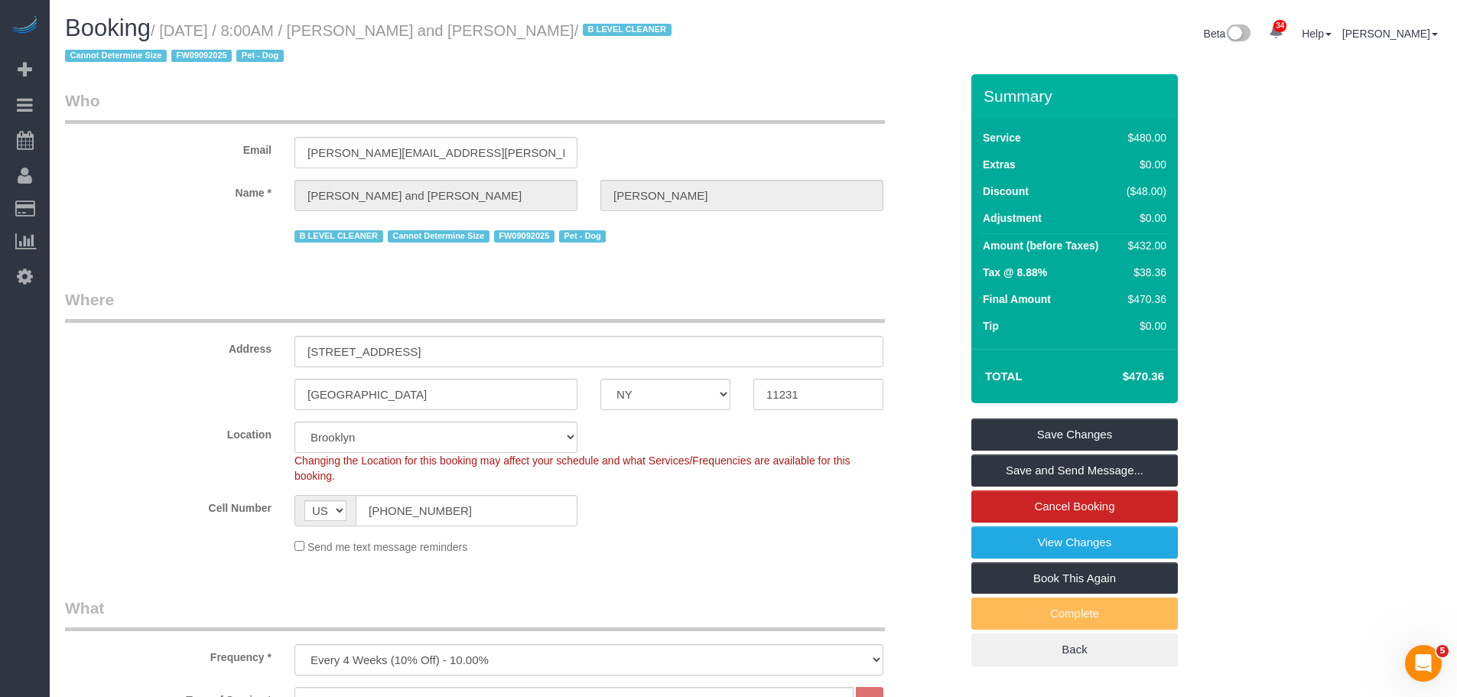
click at [389, 37] on small "/ October 08, 2025 / 8:00AM / Nick Donald and Madeline Muzzi / B LEVEL CLEANER …" at bounding box center [370, 43] width 611 height 43
drag, startPoint x: 464, startPoint y: 155, endPoint x: 222, endPoint y: 146, distance: 242.6
click at [222, 146] on div "Email madeline.muzzi@gmail.com" at bounding box center [513, 128] width 918 height 79
click at [702, 97] on legend "Who" at bounding box center [475, 106] width 820 height 34
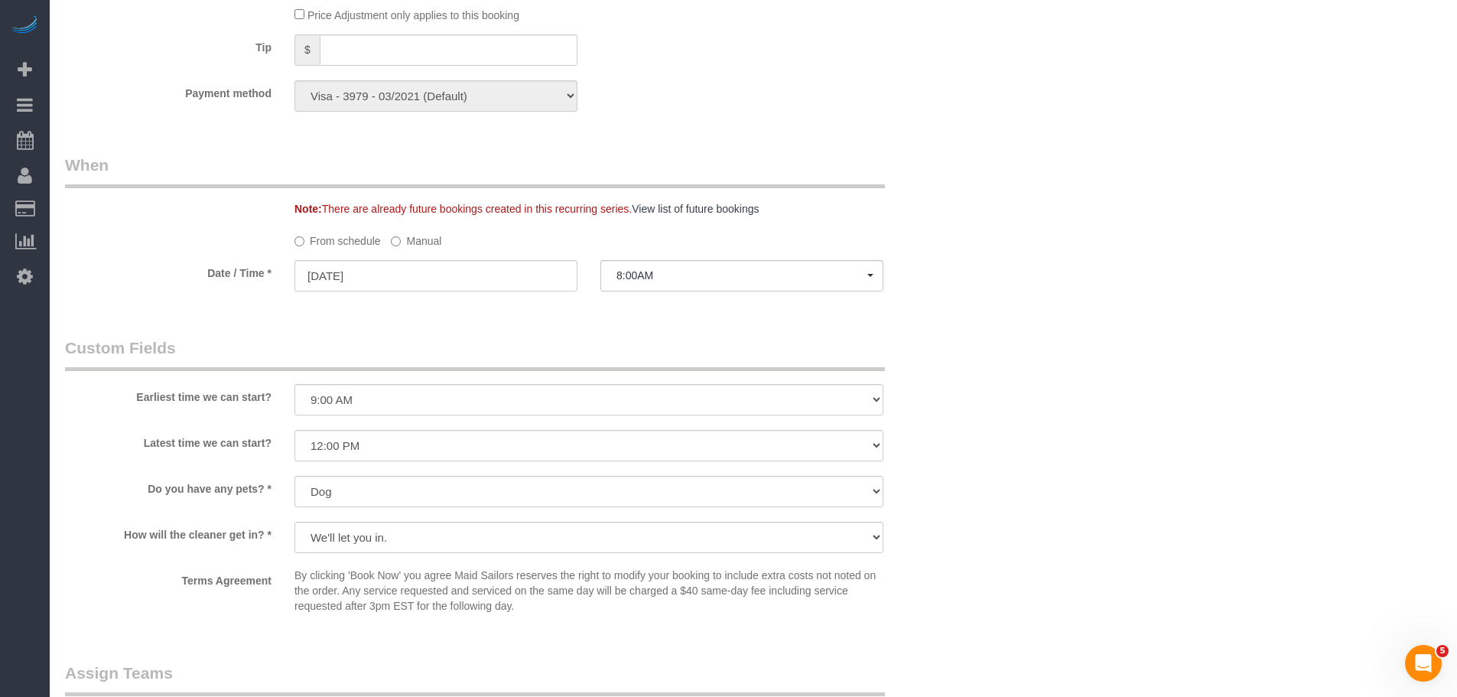
scroll to position [1071, 0]
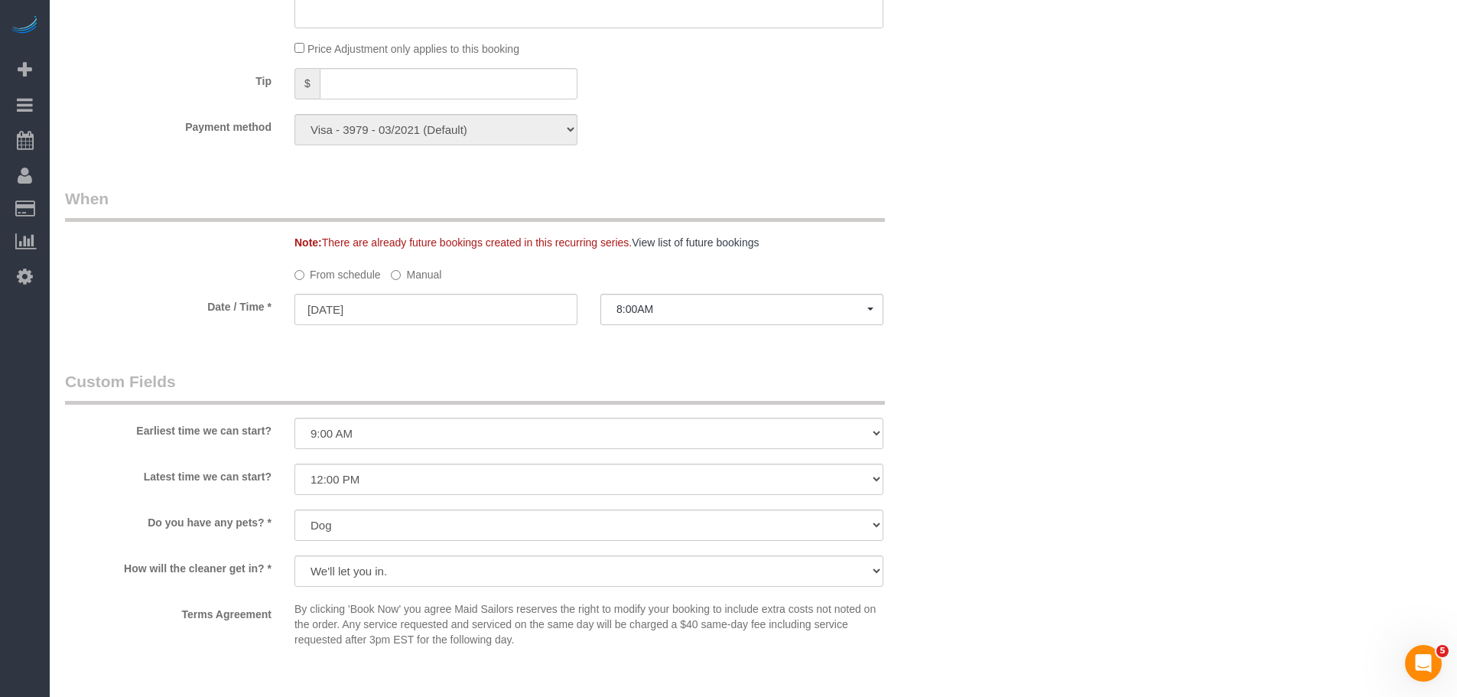
click at [422, 264] on label "Manual" at bounding box center [416, 272] width 50 height 21
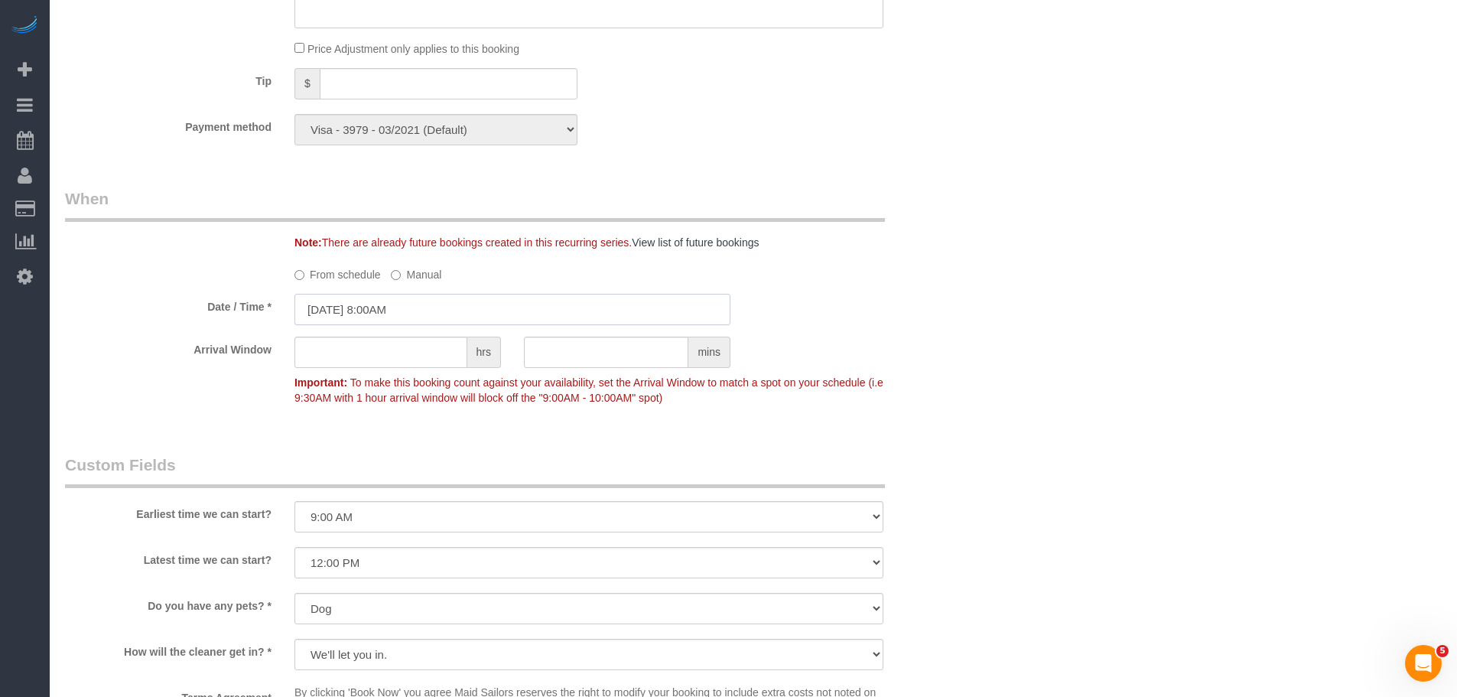
click at [409, 307] on input "10/08/2025 8:00AM" at bounding box center [512, 309] width 436 height 31
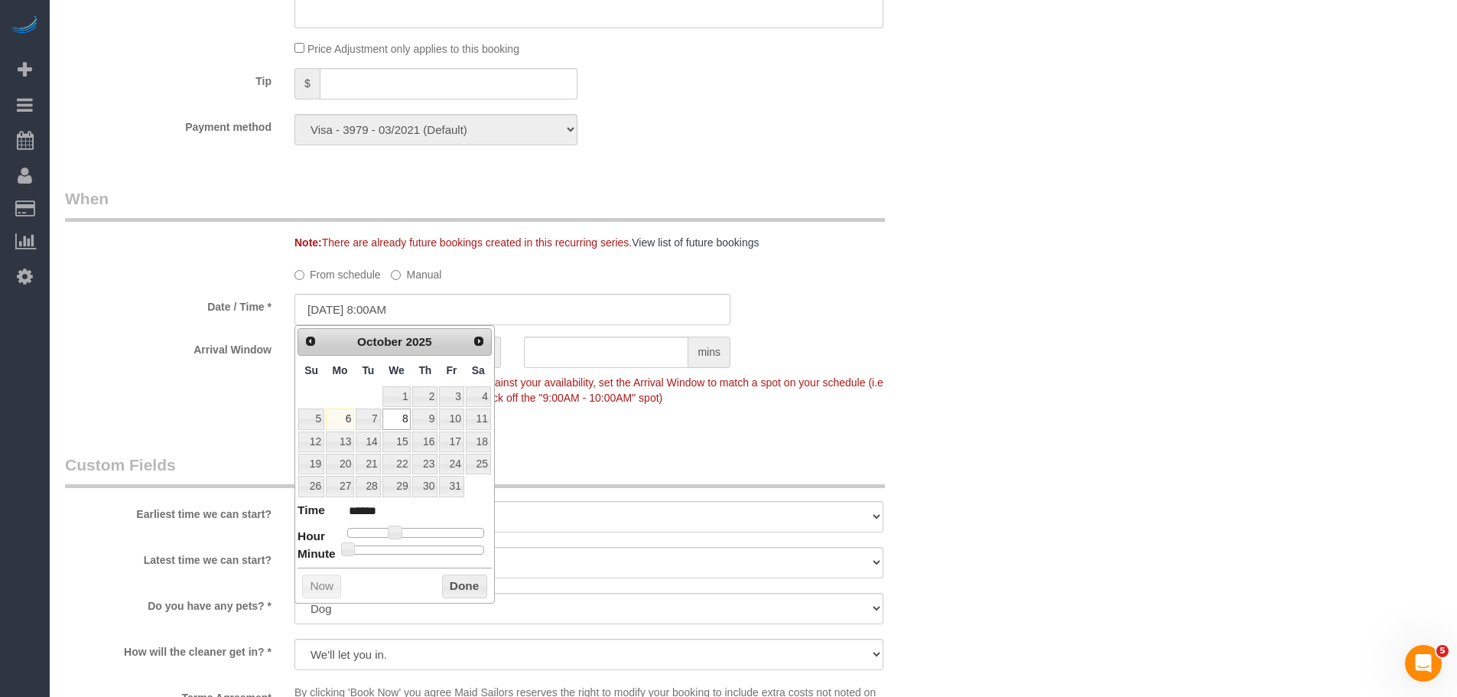
type input "10/08/2025 8:30AM"
type input "******"
click at [422, 552] on div at bounding box center [415, 549] width 137 height 9
click at [460, 590] on button "Done" at bounding box center [464, 586] width 45 height 24
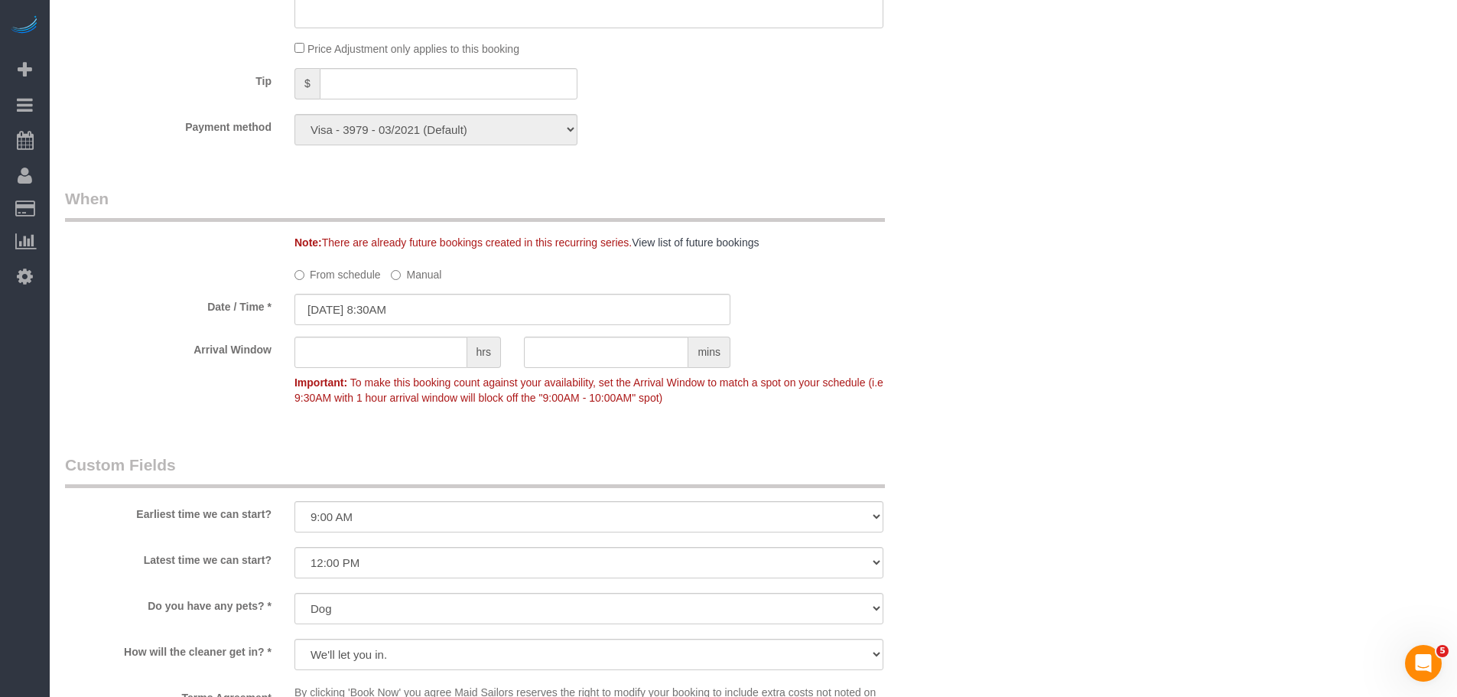
click at [957, 376] on div "Arrival Window hrs mins Important: To make this booking count against your avai…" at bounding box center [513, 375] width 918 height 76
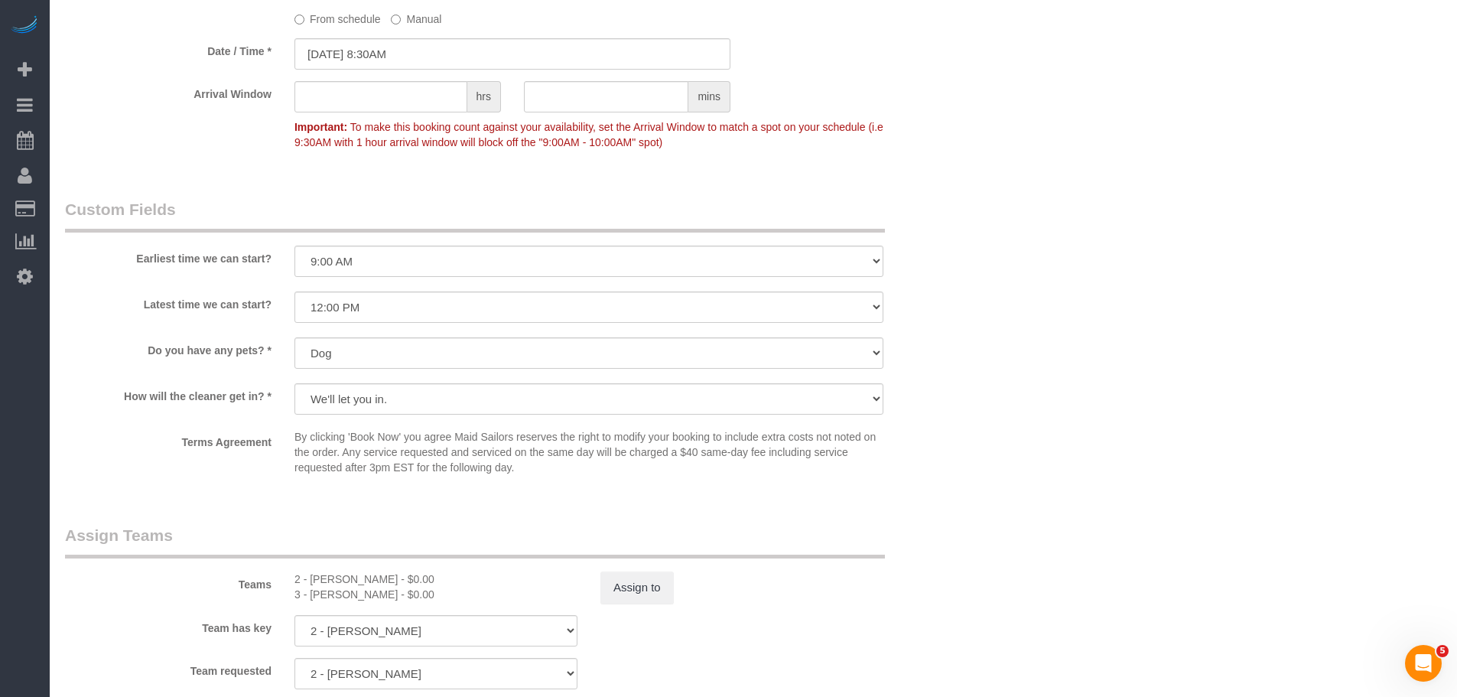
scroll to position [1606, 0]
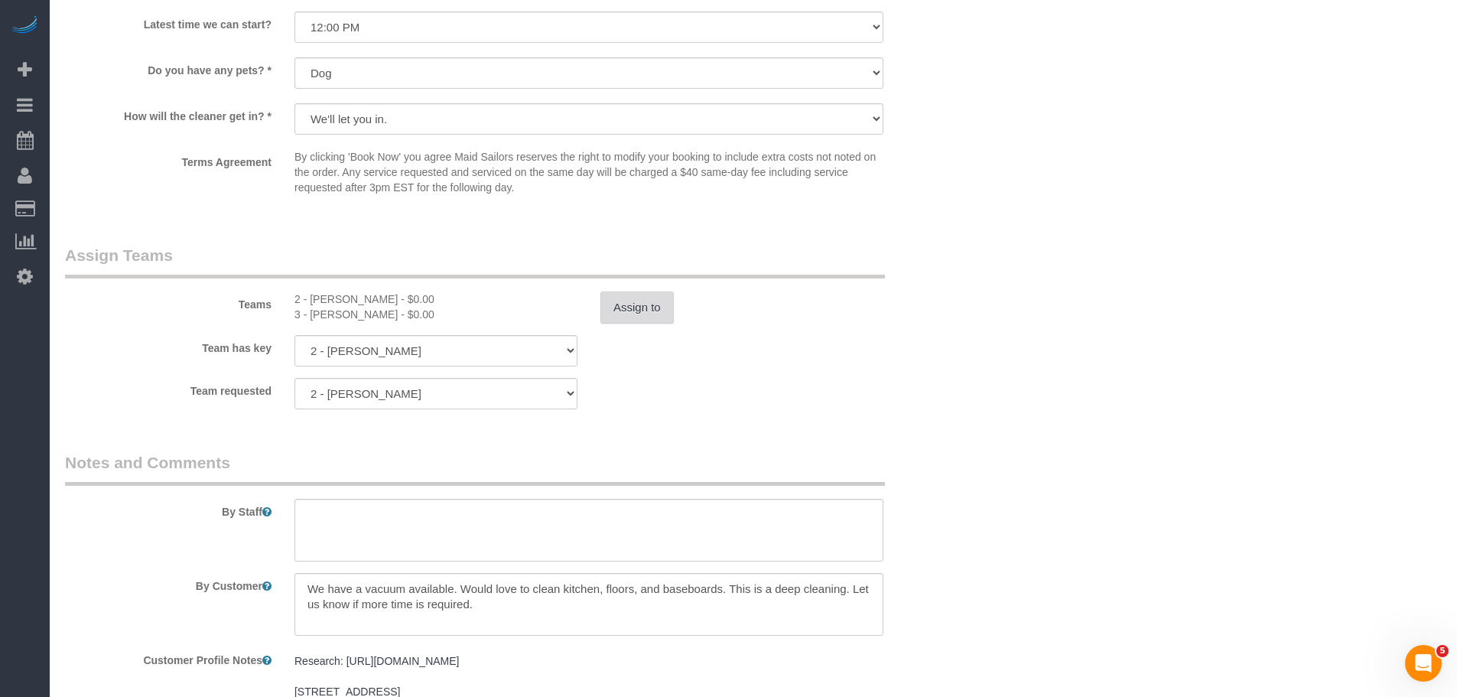
click at [656, 315] on button "Assign to" at bounding box center [636, 307] width 73 height 32
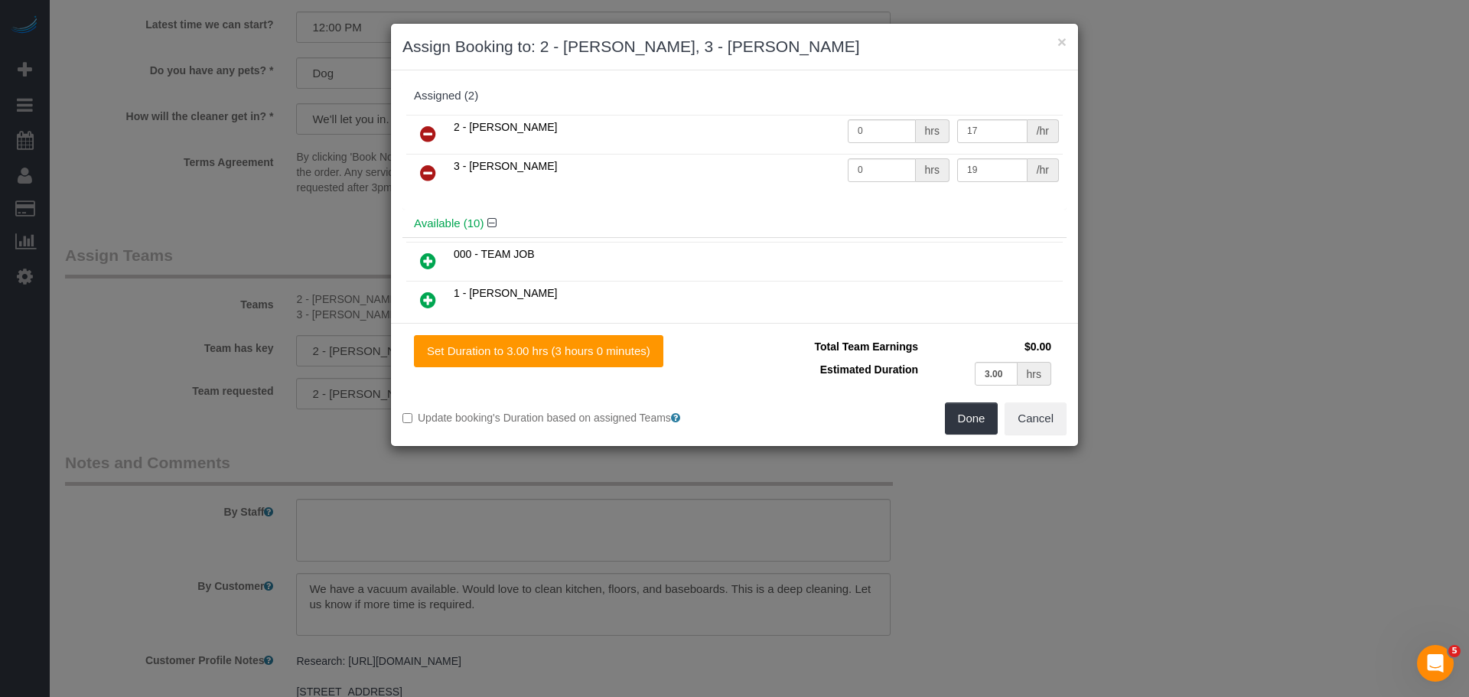
click at [430, 169] on icon at bounding box center [428, 173] width 16 height 18
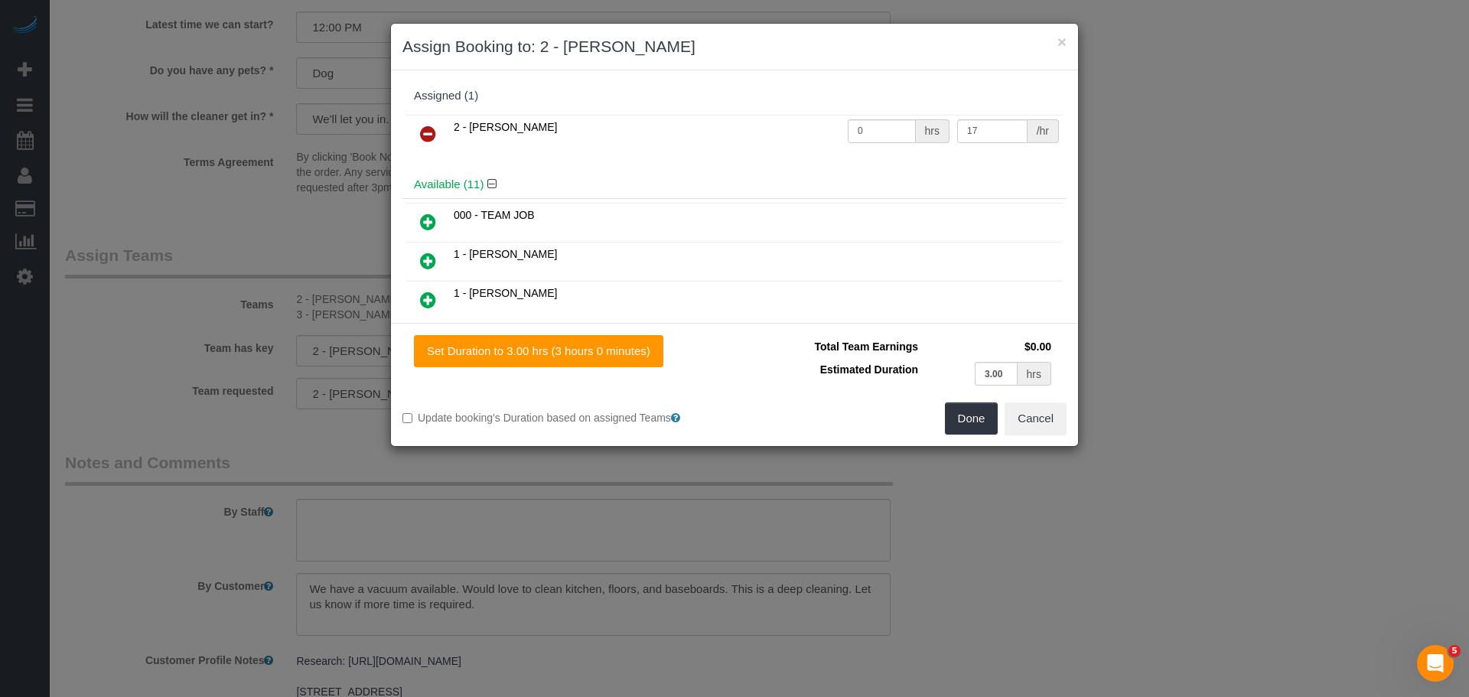
click at [433, 218] on icon at bounding box center [428, 222] width 16 height 18
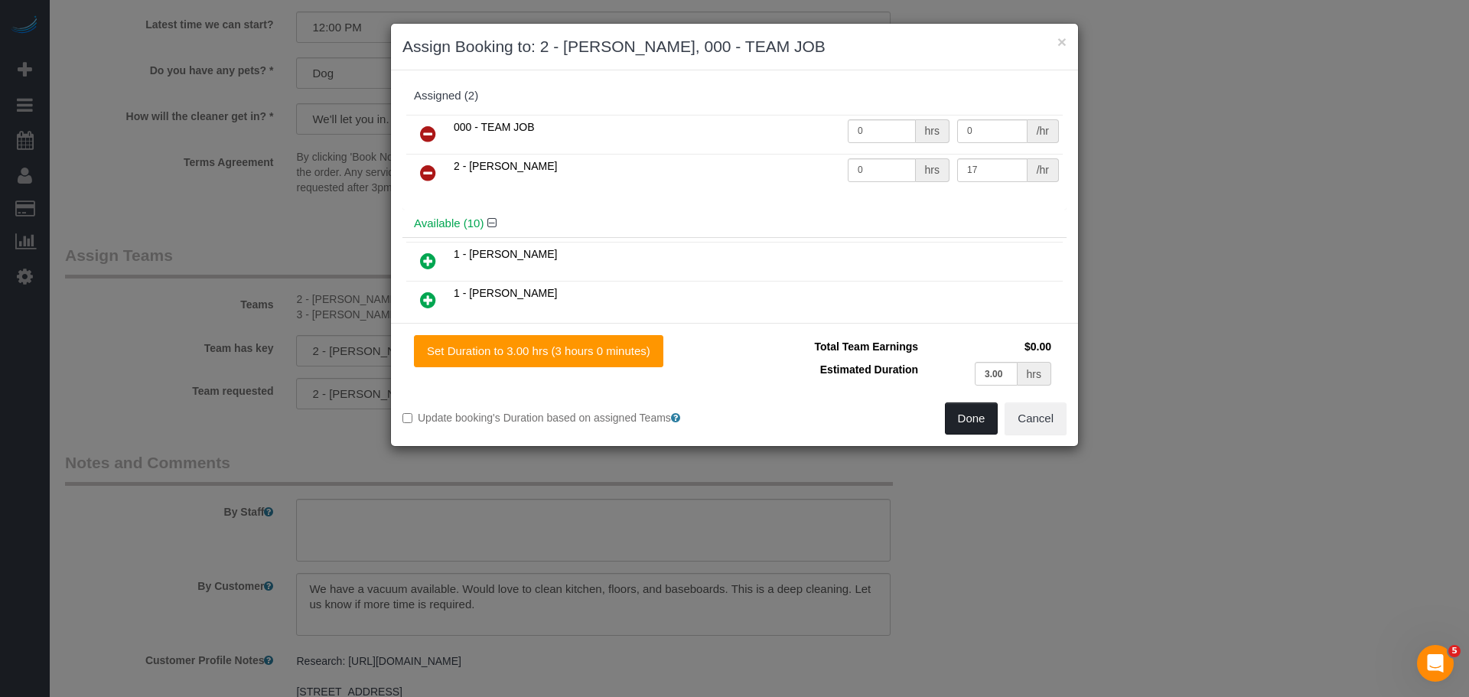
click at [970, 425] on button "Done" at bounding box center [972, 418] width 54 height 32
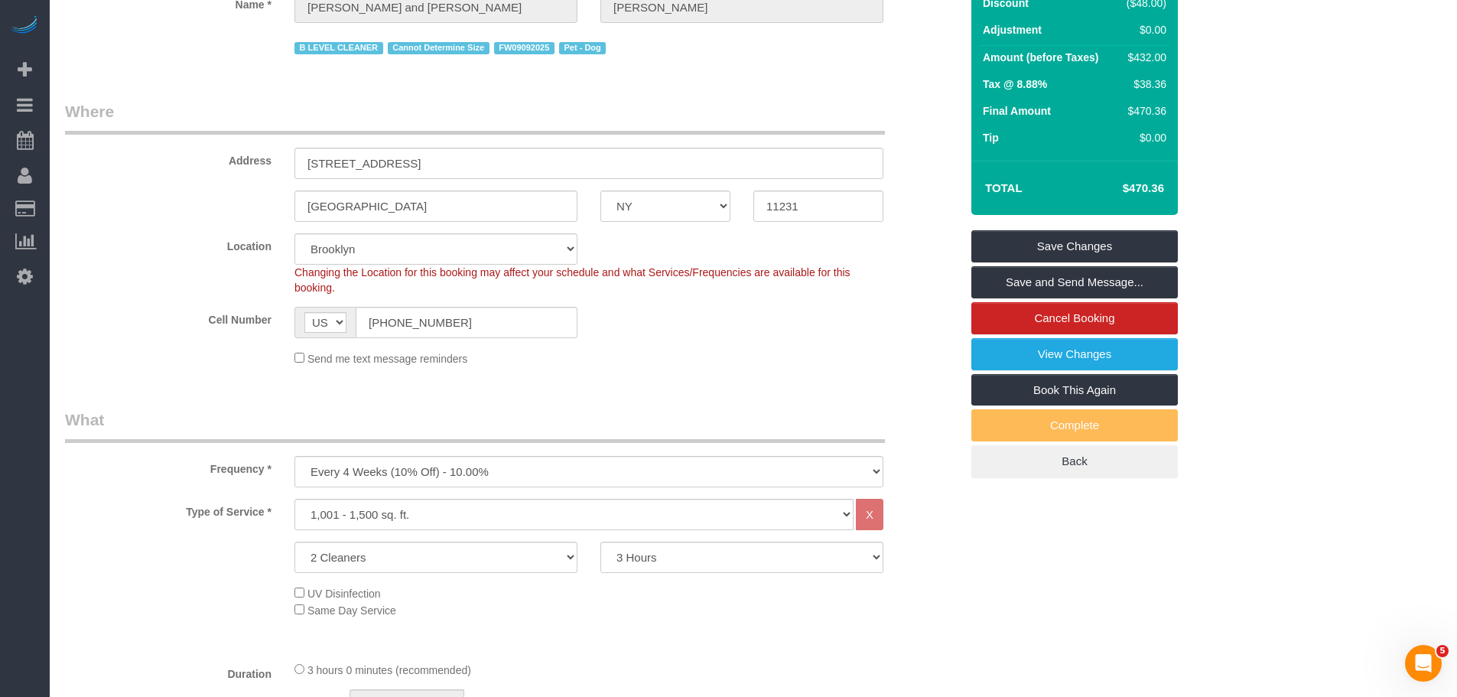
scroll to position [76, 0]
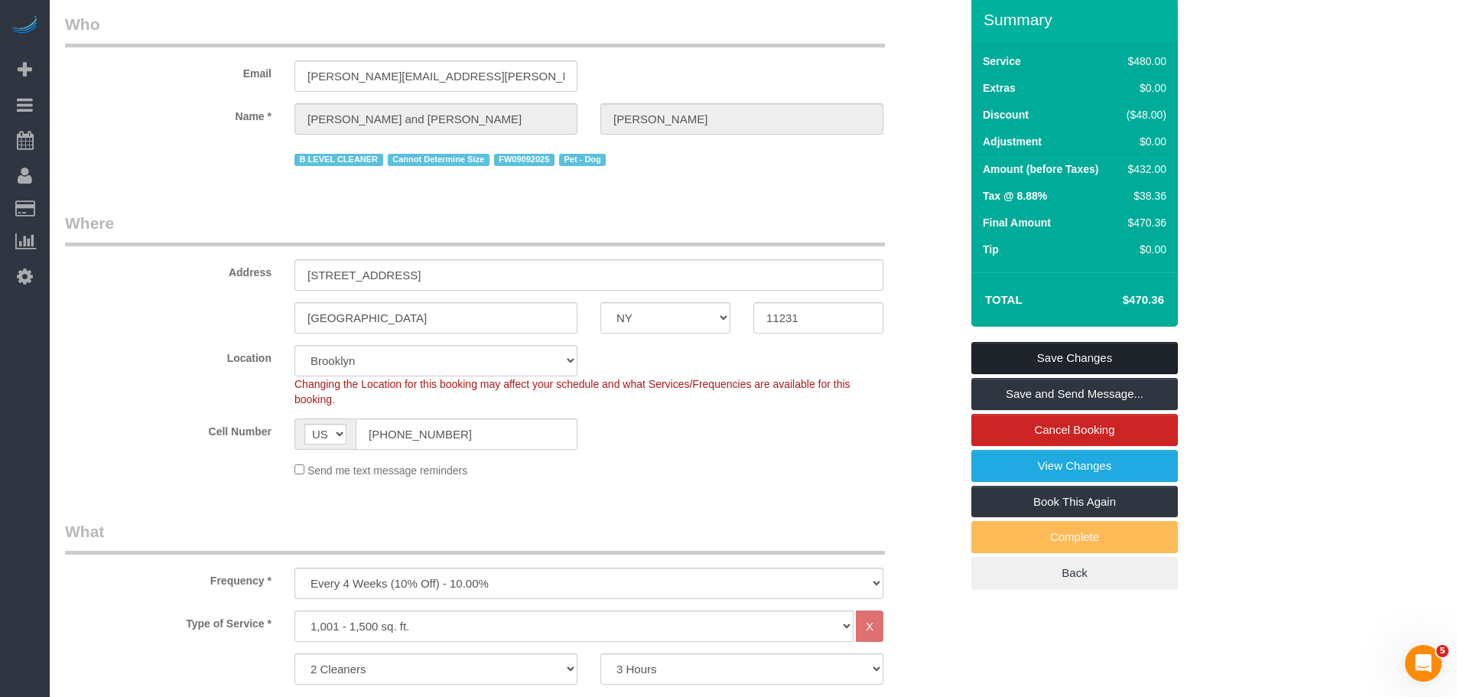
click at [1140, 346] on link "Save Changes" at bounding box center [1074, 358] width 207 height 32
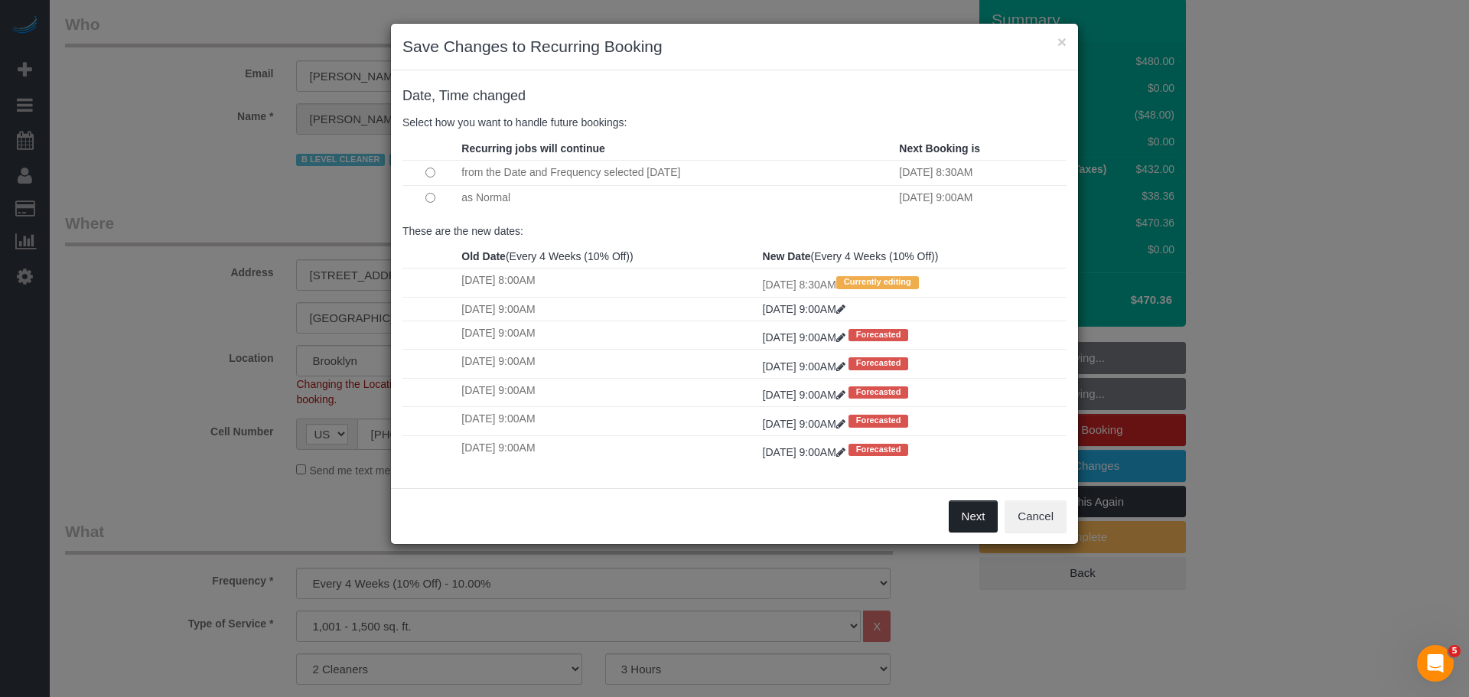
click at [951, 519] on button "Next" at bounding box center [973, 516] width 50 height 32
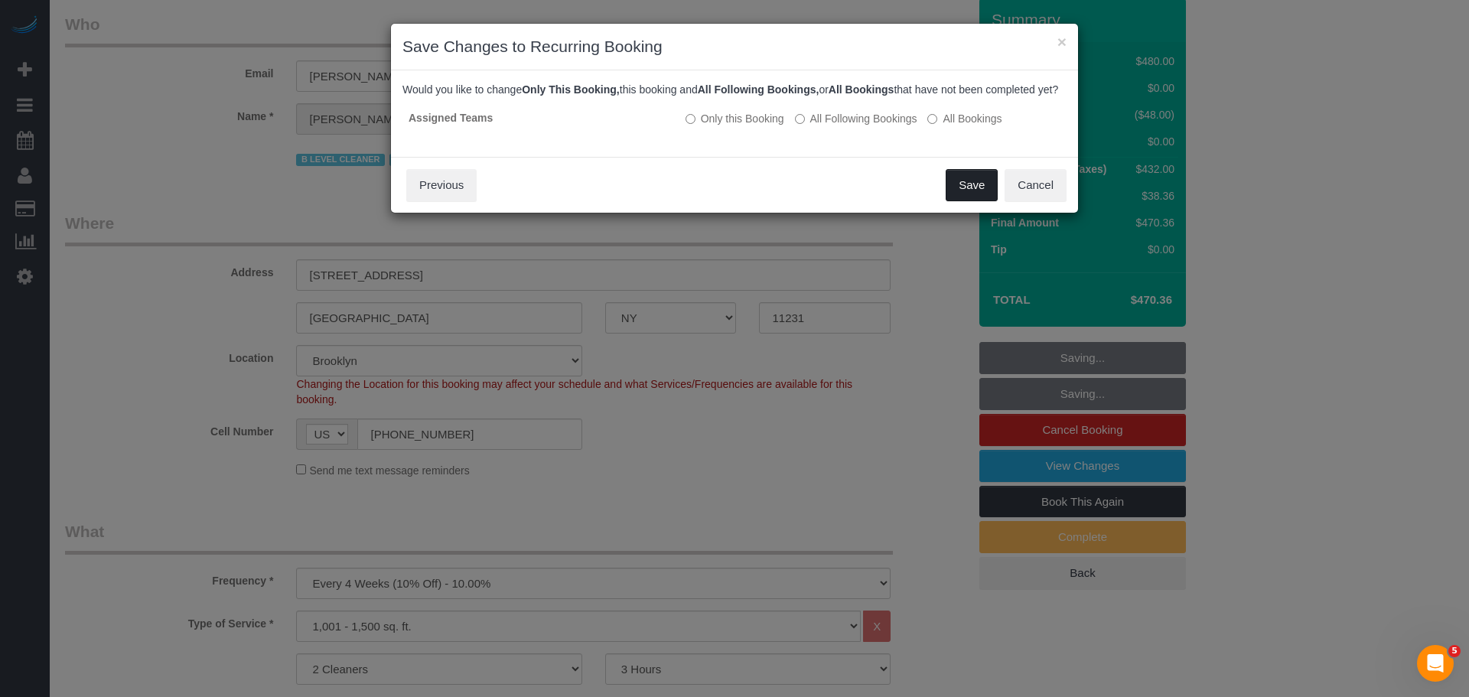
click at [974, 201] on button "Save" at bounding box center [971, 185] width 52 height 32
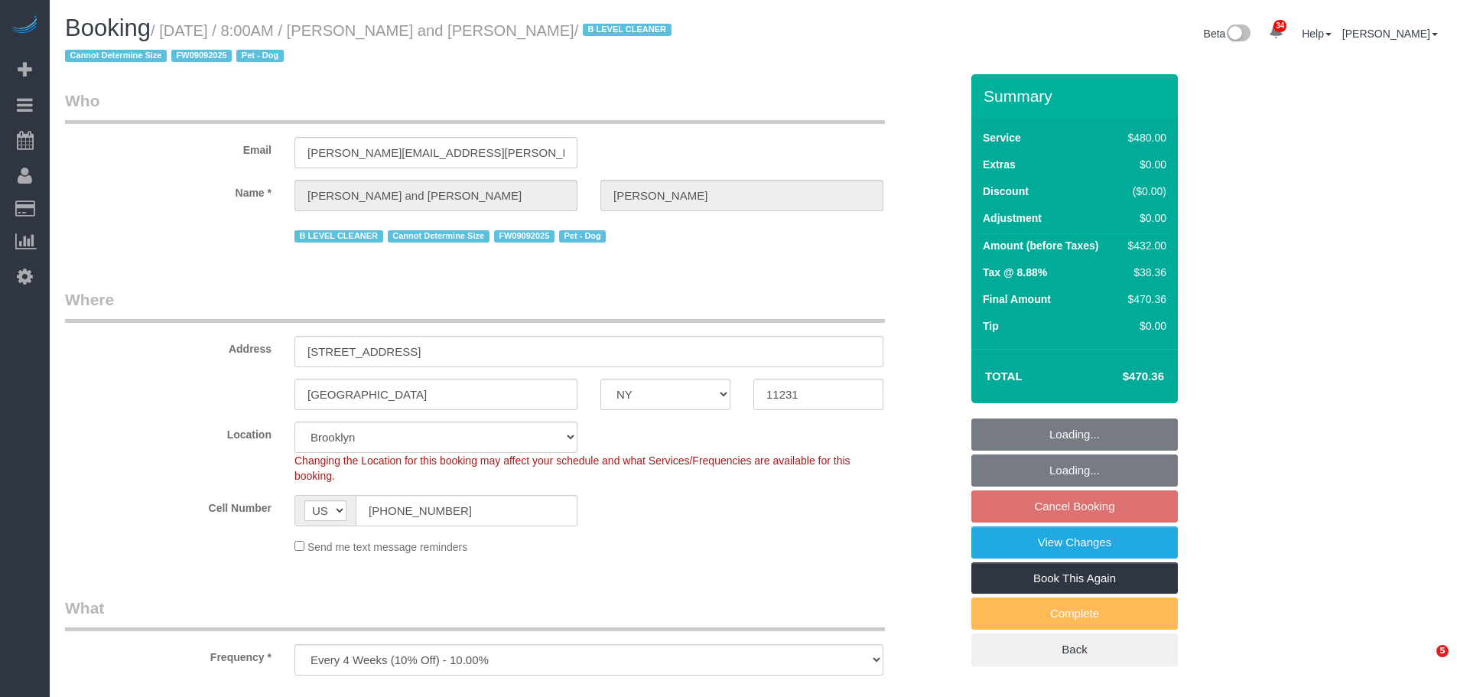
select select "NY"
select select "spot1"
select select "number:57"
select select "number:72"
select select "number:13"
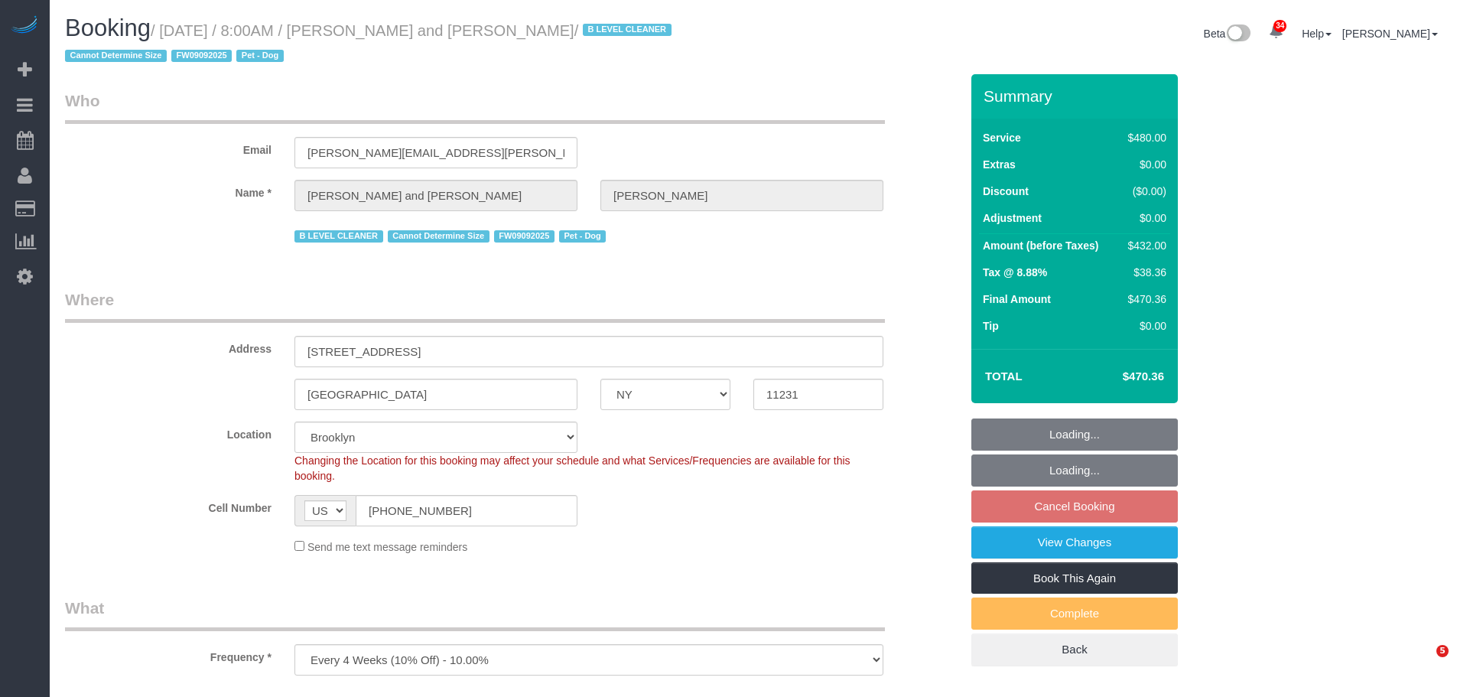
select select "number:5"
select select "2"
select select "180"
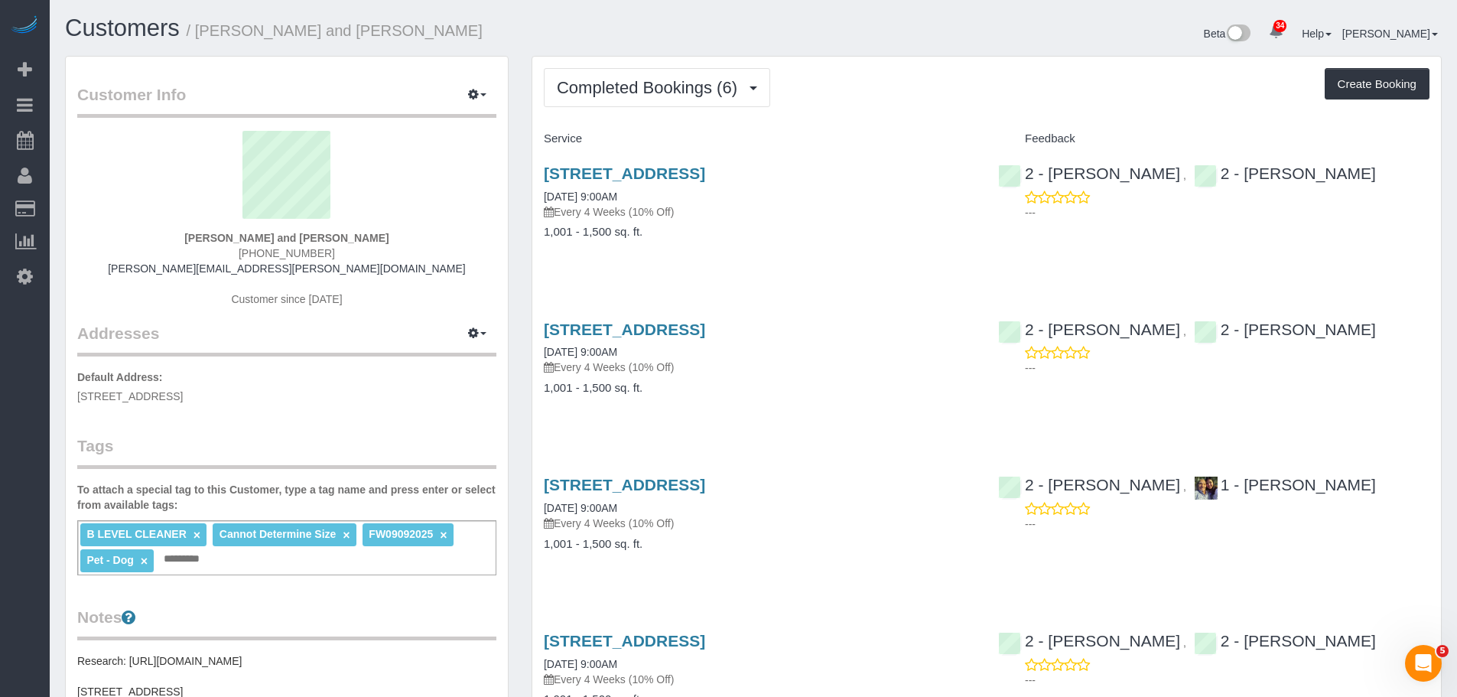
click at [961, 86] on div "Completed Bookings (6) Completed Bookings (6) Upcoming Bookings (7) Cancelled B…" at bounding box center [987, 87] width 886 height 39
